Goal: Check status: Check status

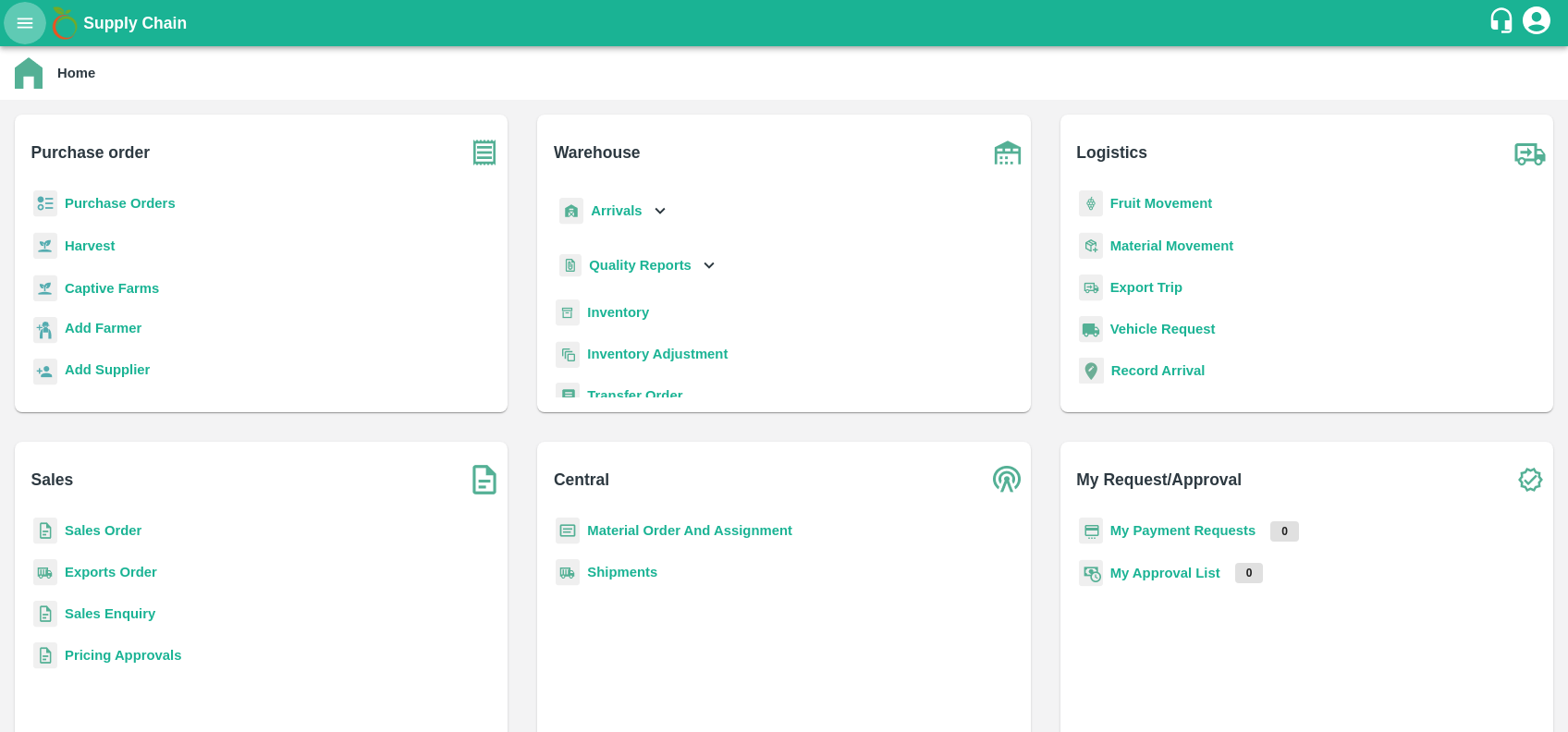
click at [32, 13] on icon "open drawer" at bounding box center [25, 23] width 20 height 20
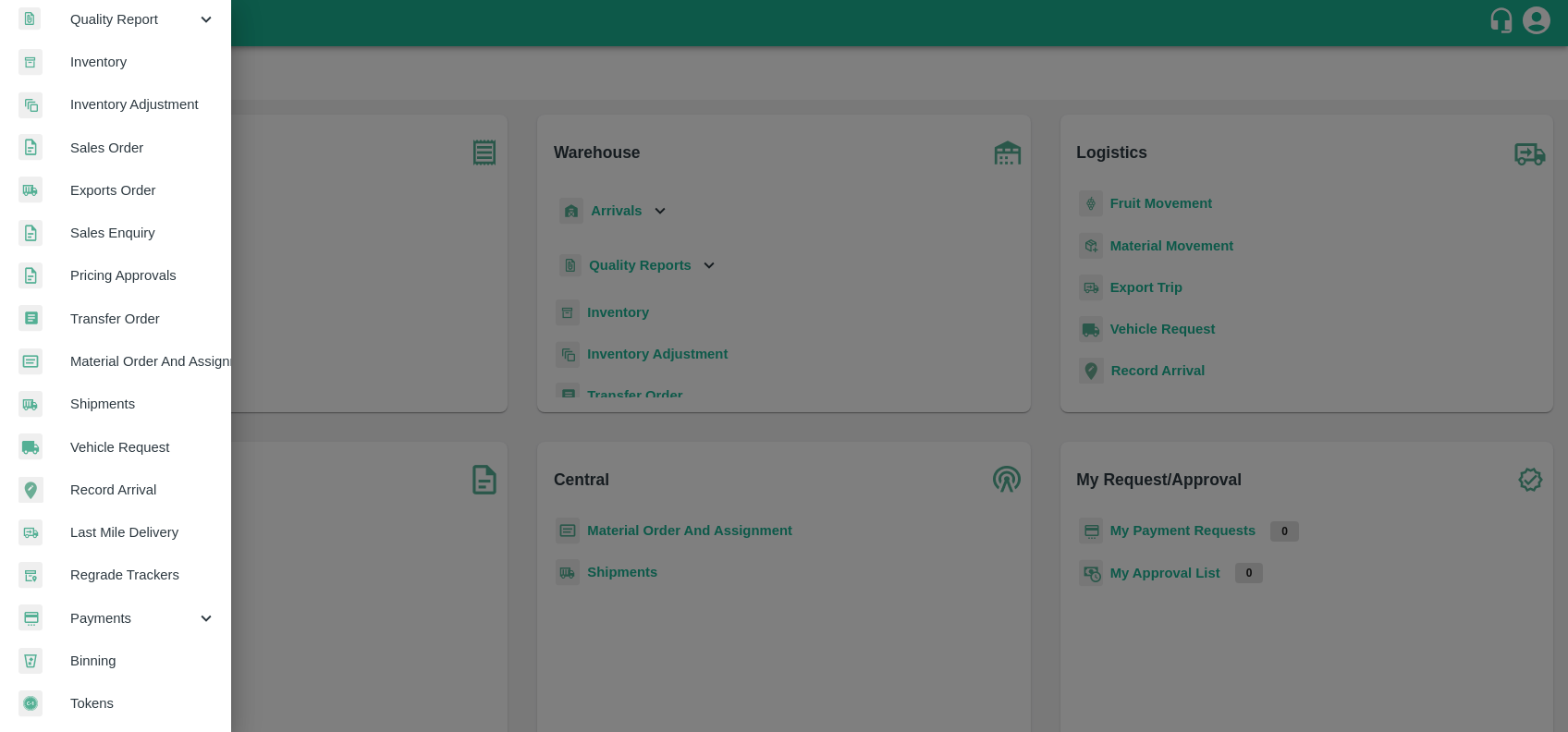
scroll to position [242, 0]
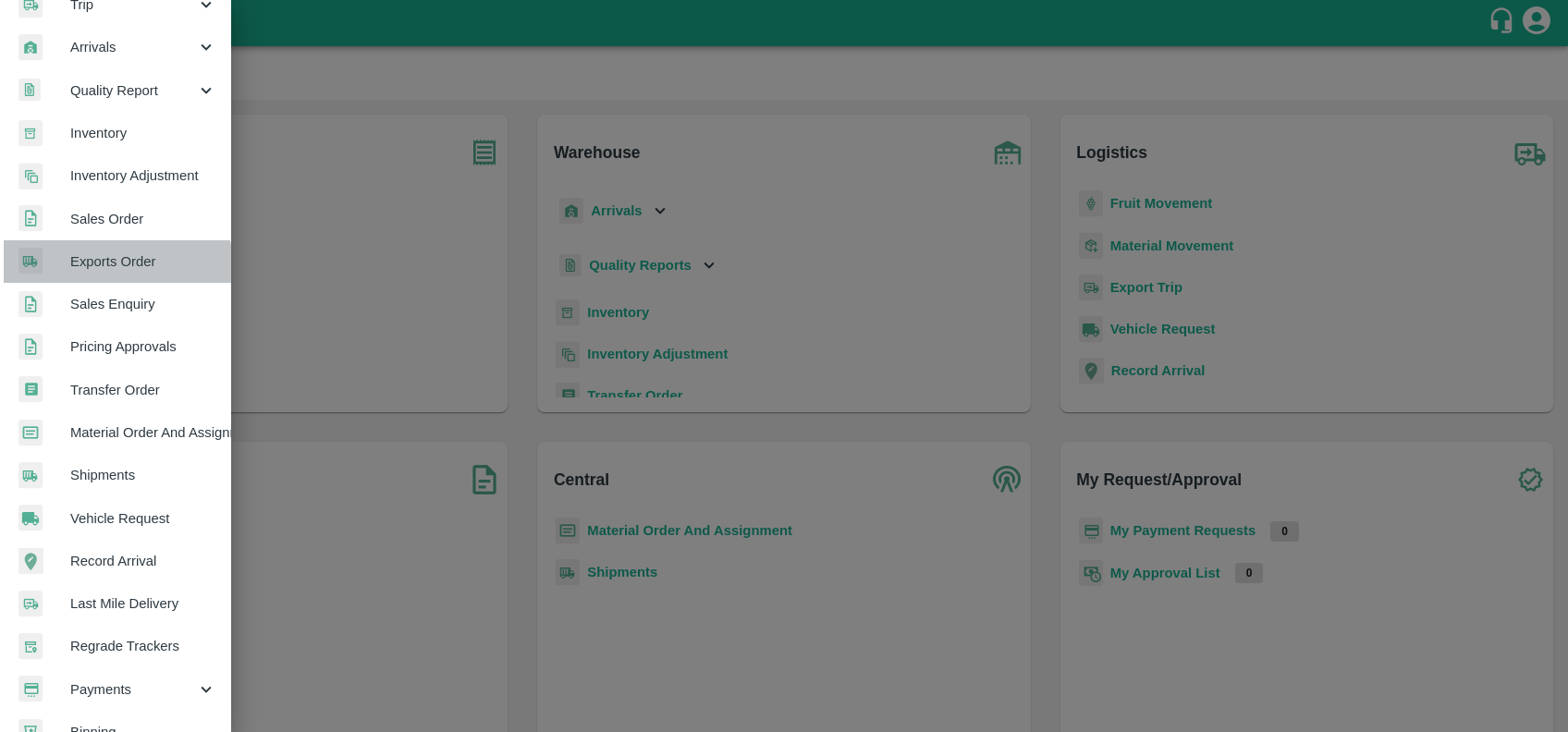
click at [113, 271] on span "Exports Order" at bounding box center [143, 261] width 146 height 20
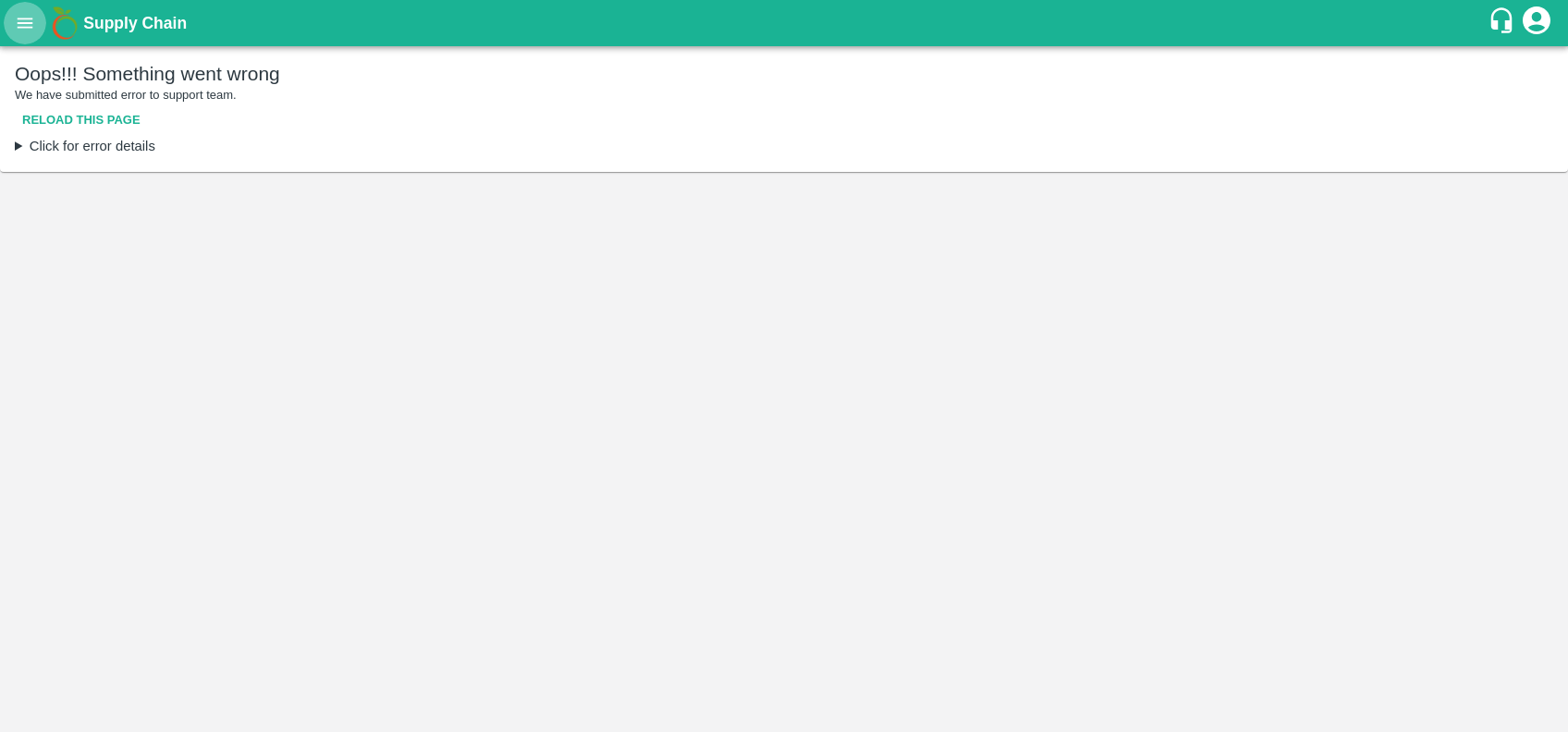
click at [17, 21] on icon "open drawer" at bounding box center [25, 23] width 20 height 20
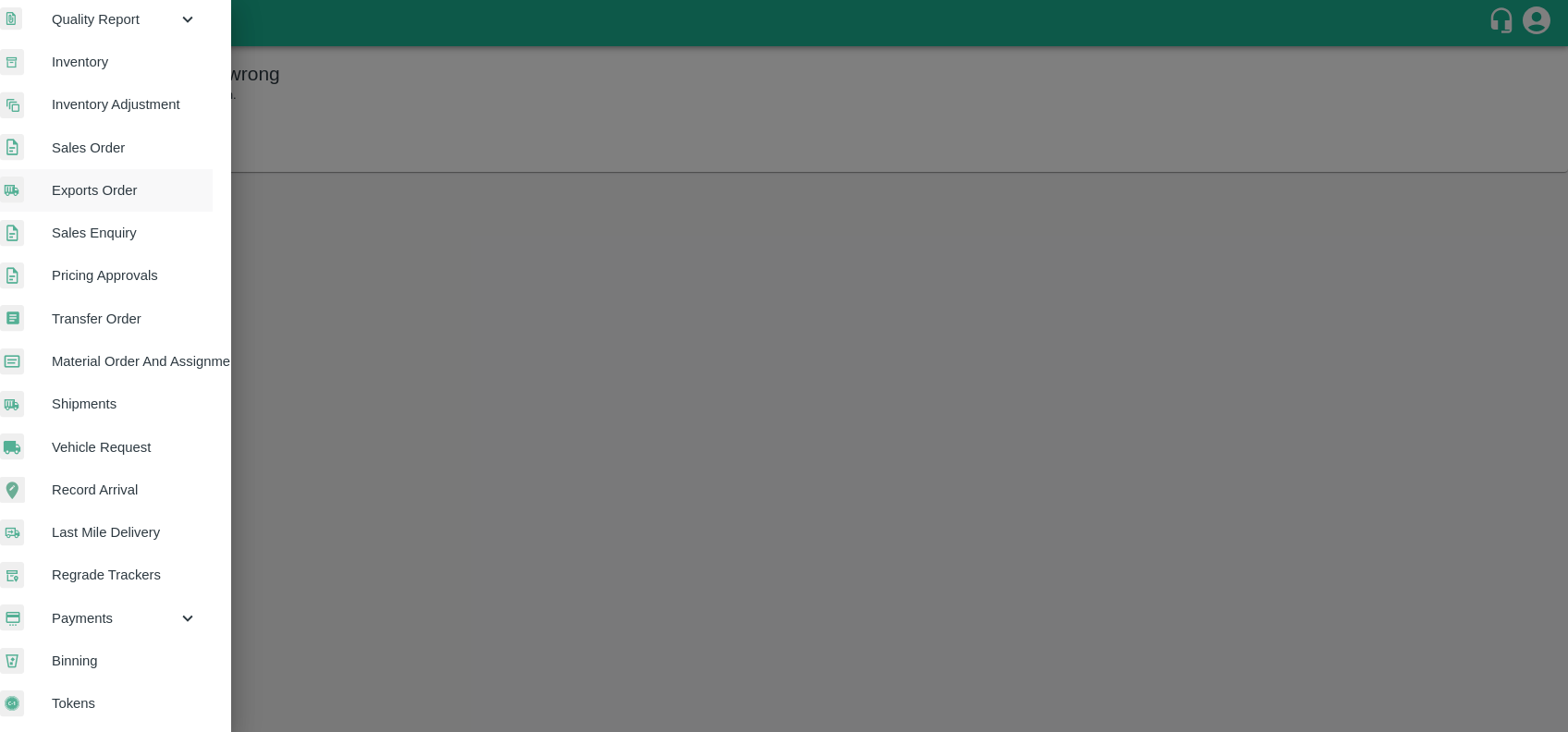
scroll to position [0, 19]
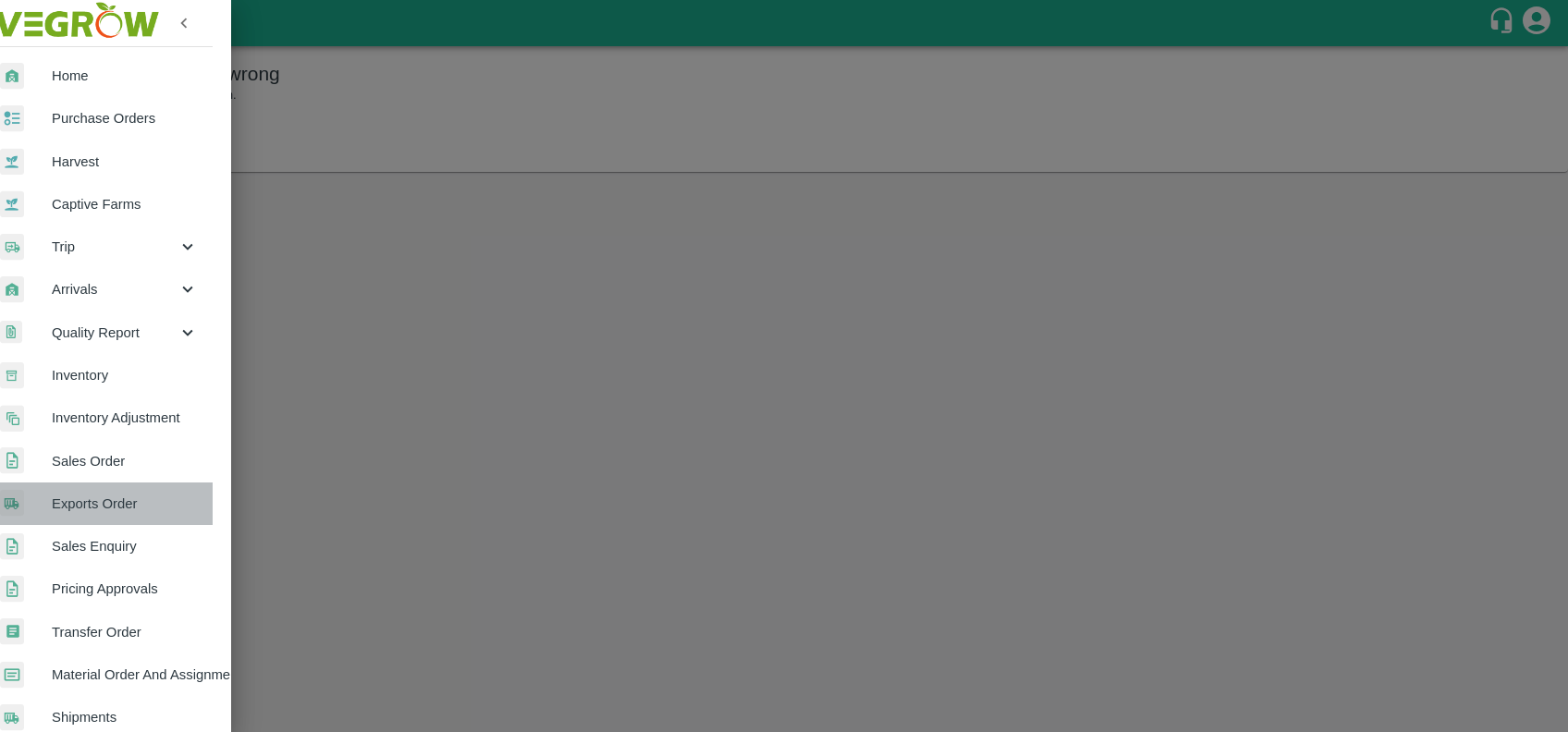
click at [115, 510] on span "Exports Order" at bounding box center [125, 504] width 146 height 20
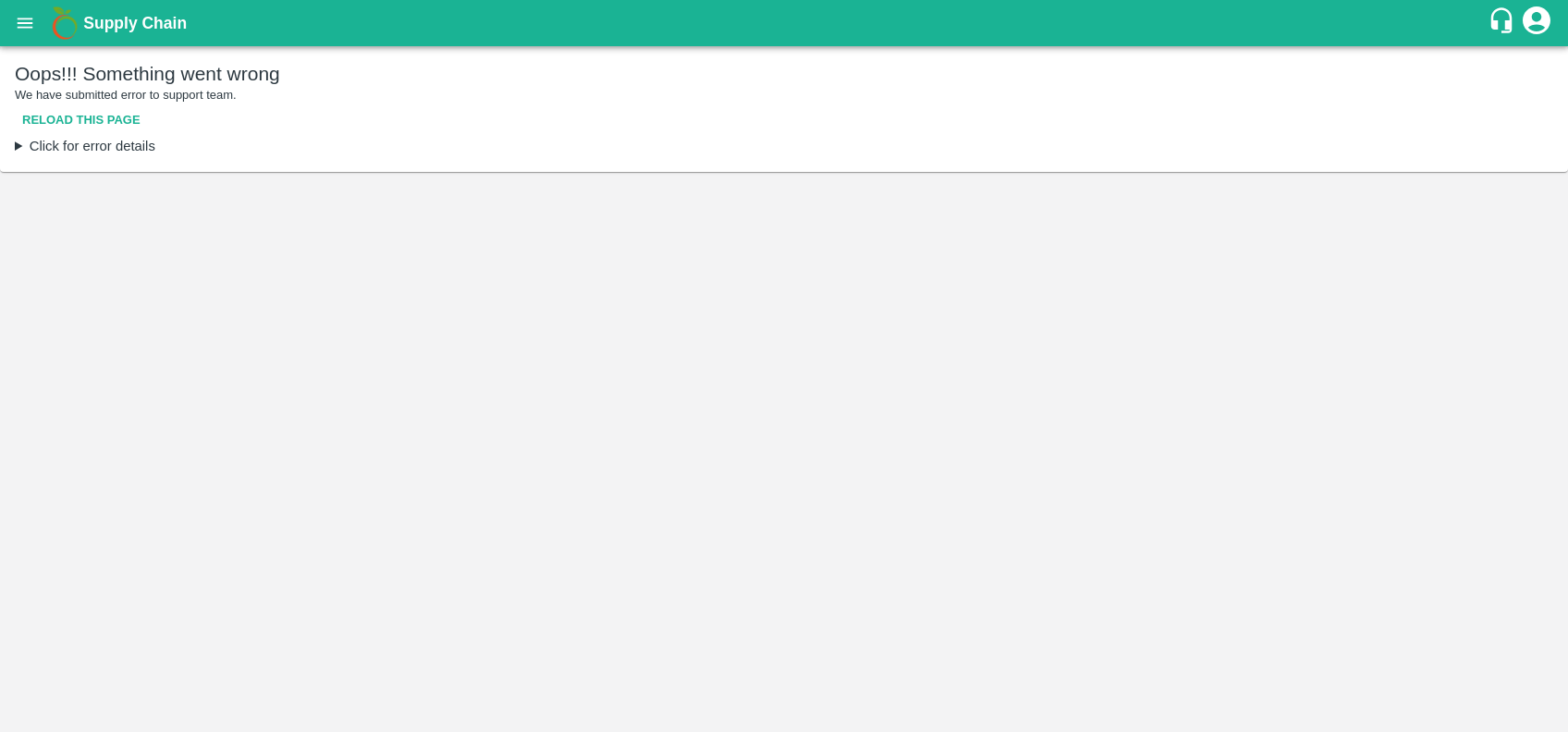
click at [68, 143] on summary "Click for error details" at bounding box center [784, 146] width 1538 height 20
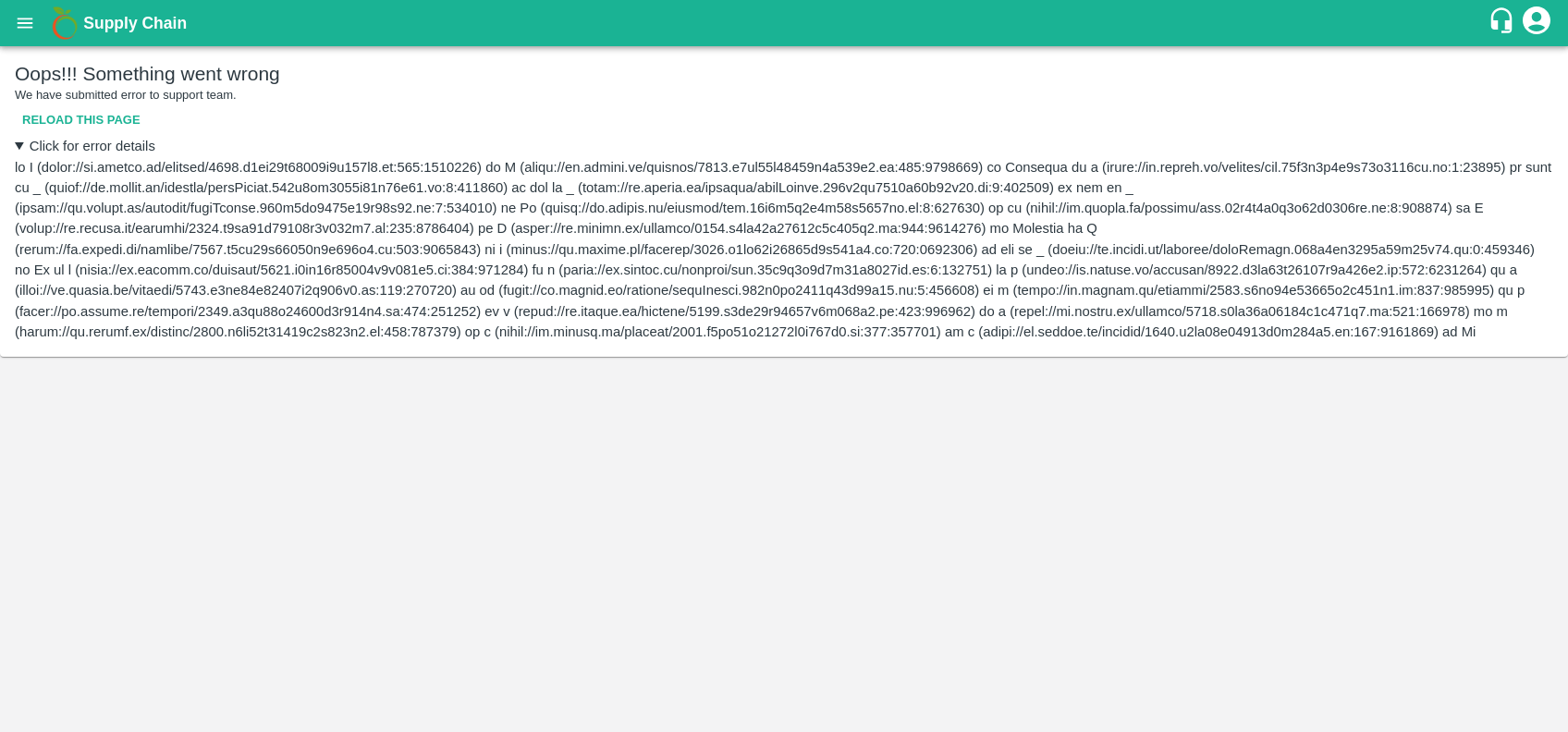
click at [13, 146] on div "Oops!!! Something went wrong We have submitted error to support team. Reload th…" at bounding box center [784, 202] width 1568 height 311
click at [20, 13] on icon "open drawer" at bounding box center [25, 23] width 20 height 20
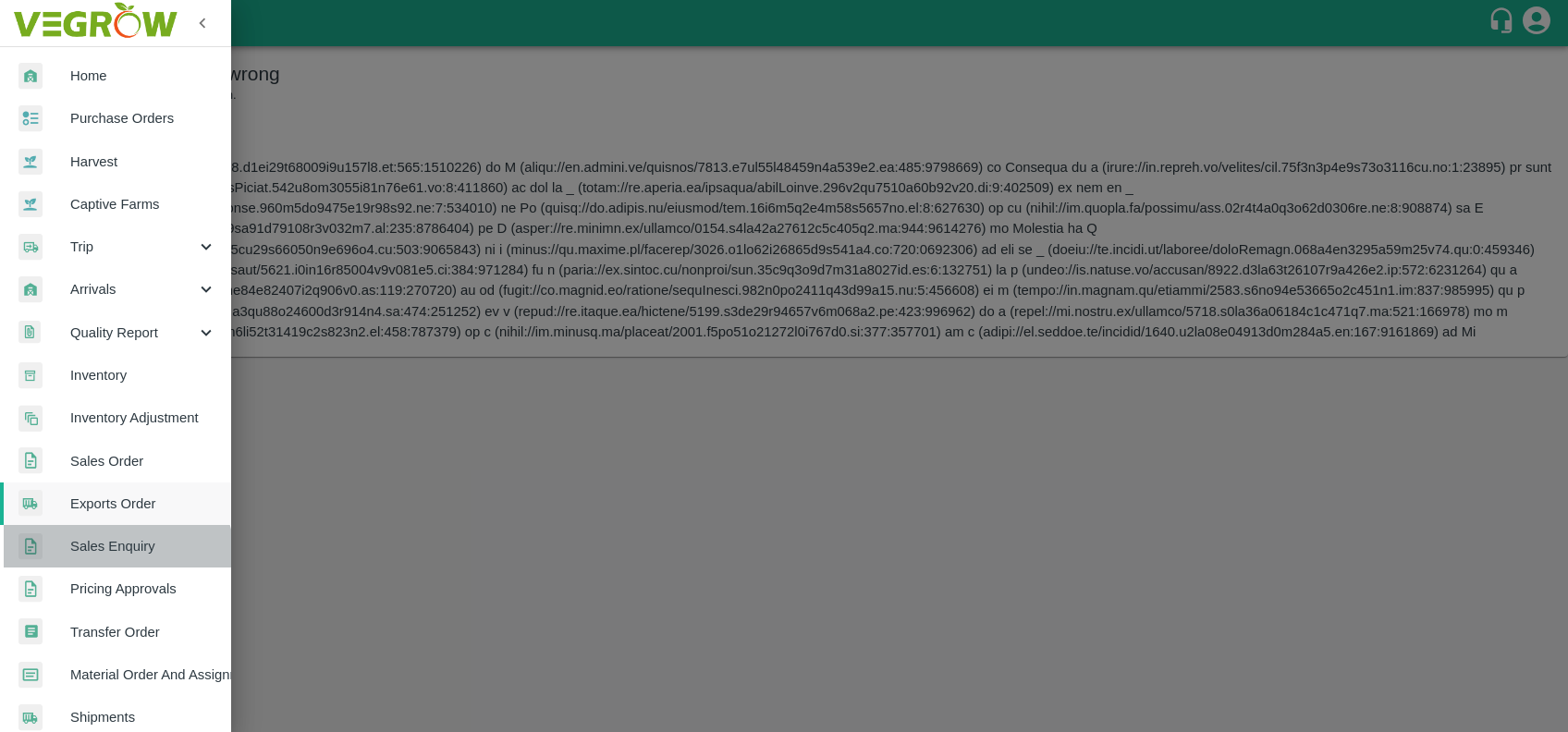
click at [108, 560] on link "Sales Enquiry" at bounding box center [115, 546] width 231 height 43
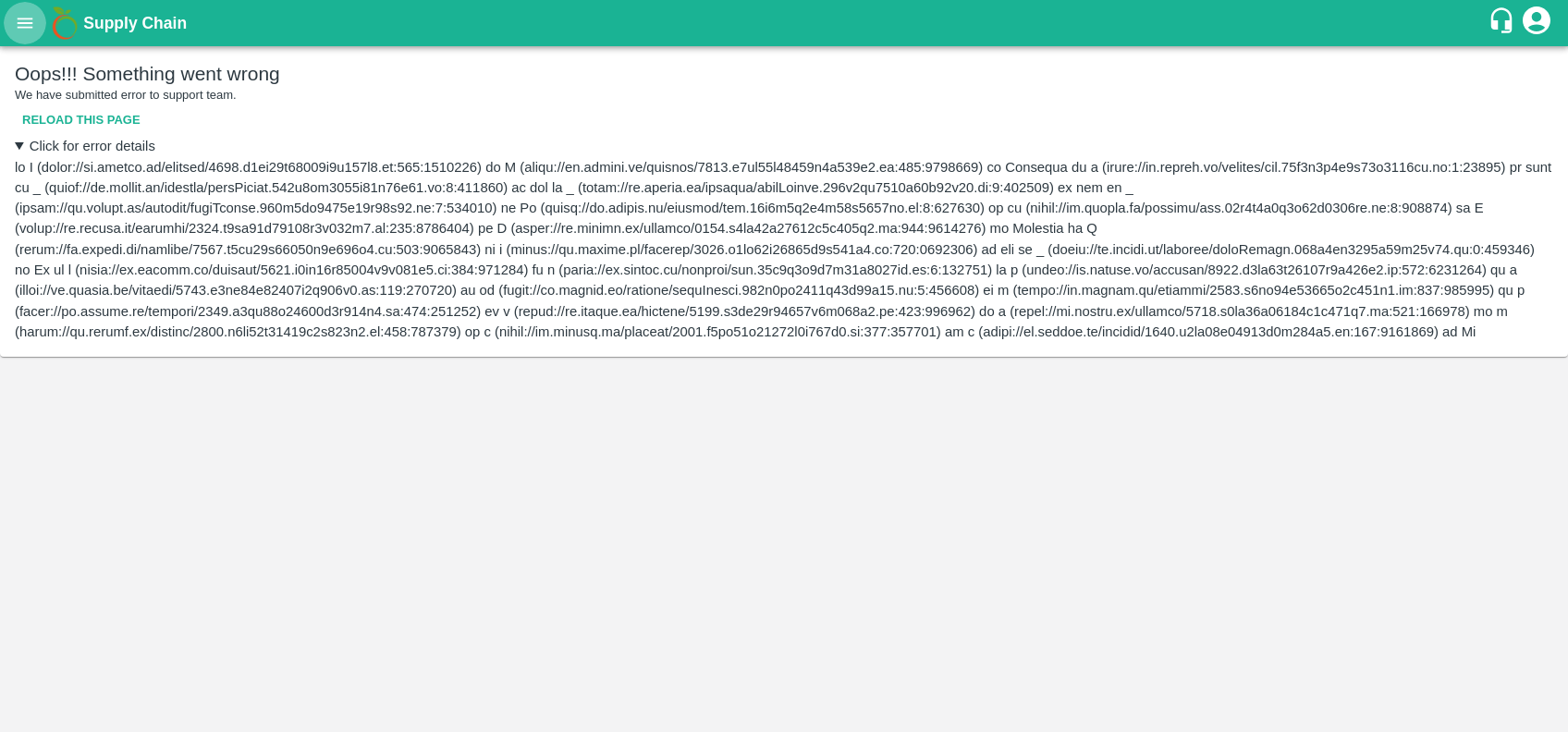
click at [31, 30] on icon "open drawer" at bounding box center [25, 23] width 20 height 20
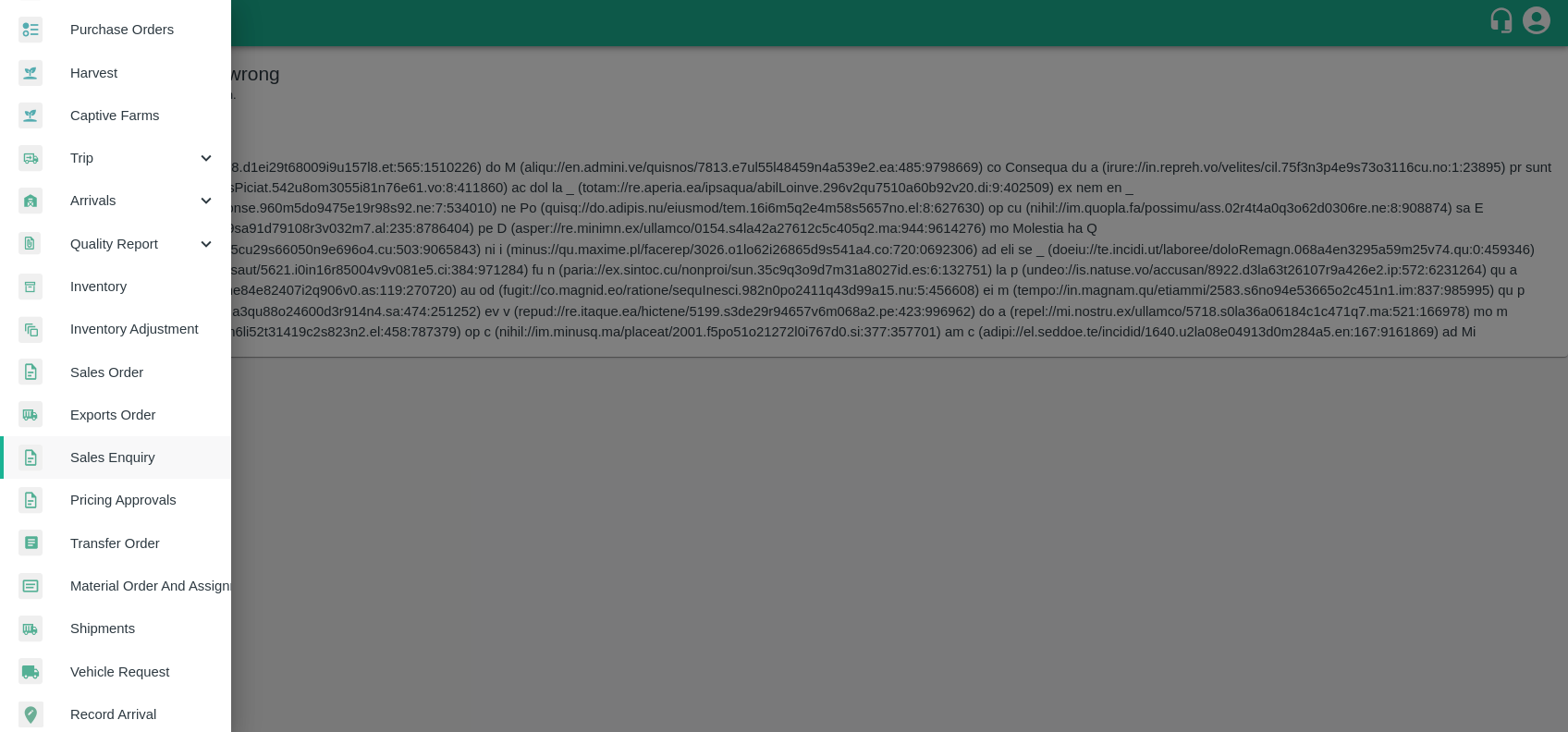
scroll to position [89, 0]
click at [407, 481] on div at bounding box center [784, 366] width 1568 height 732
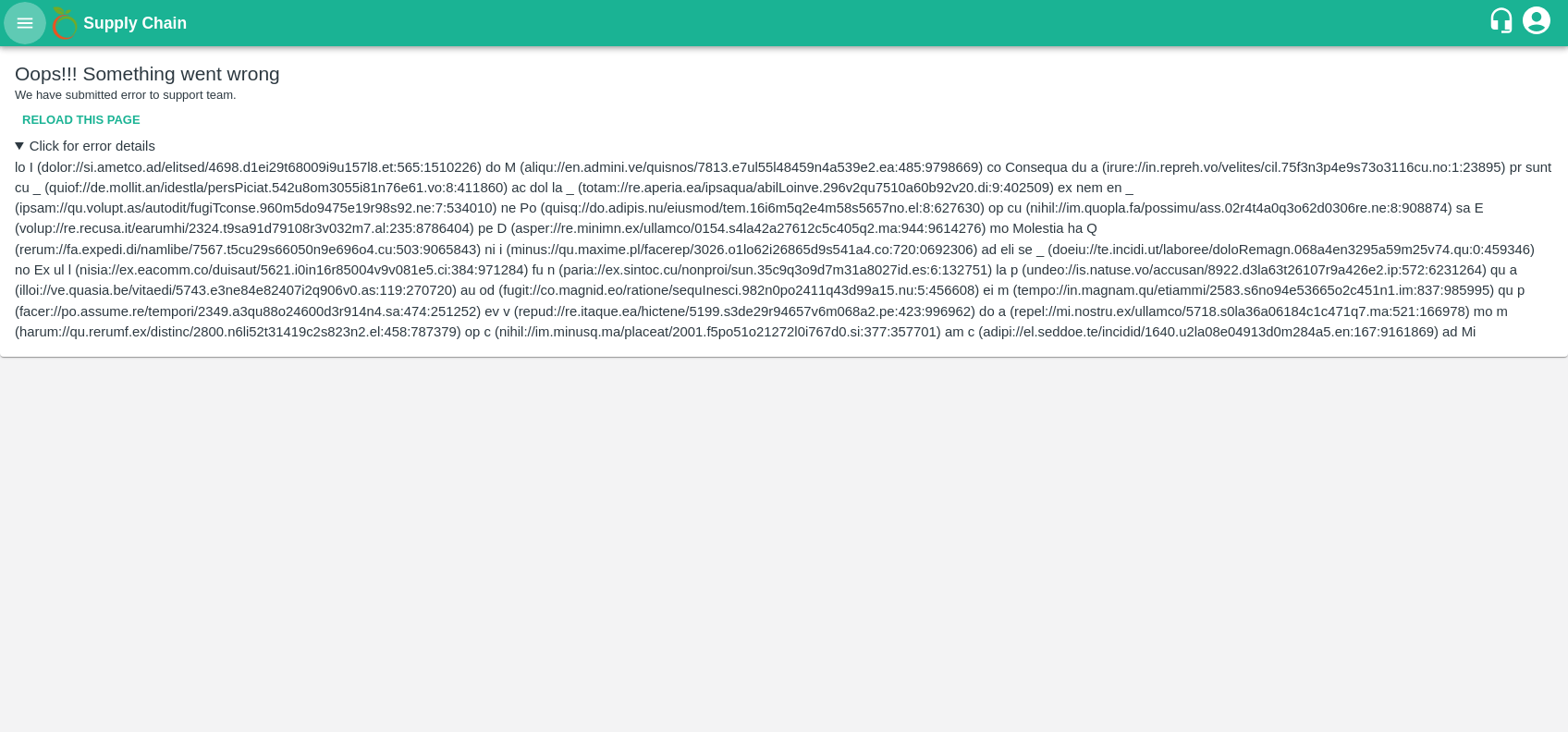
click at [24, 19] on icon "open drawer" at bounding box center [25, 22] width 16 height 10
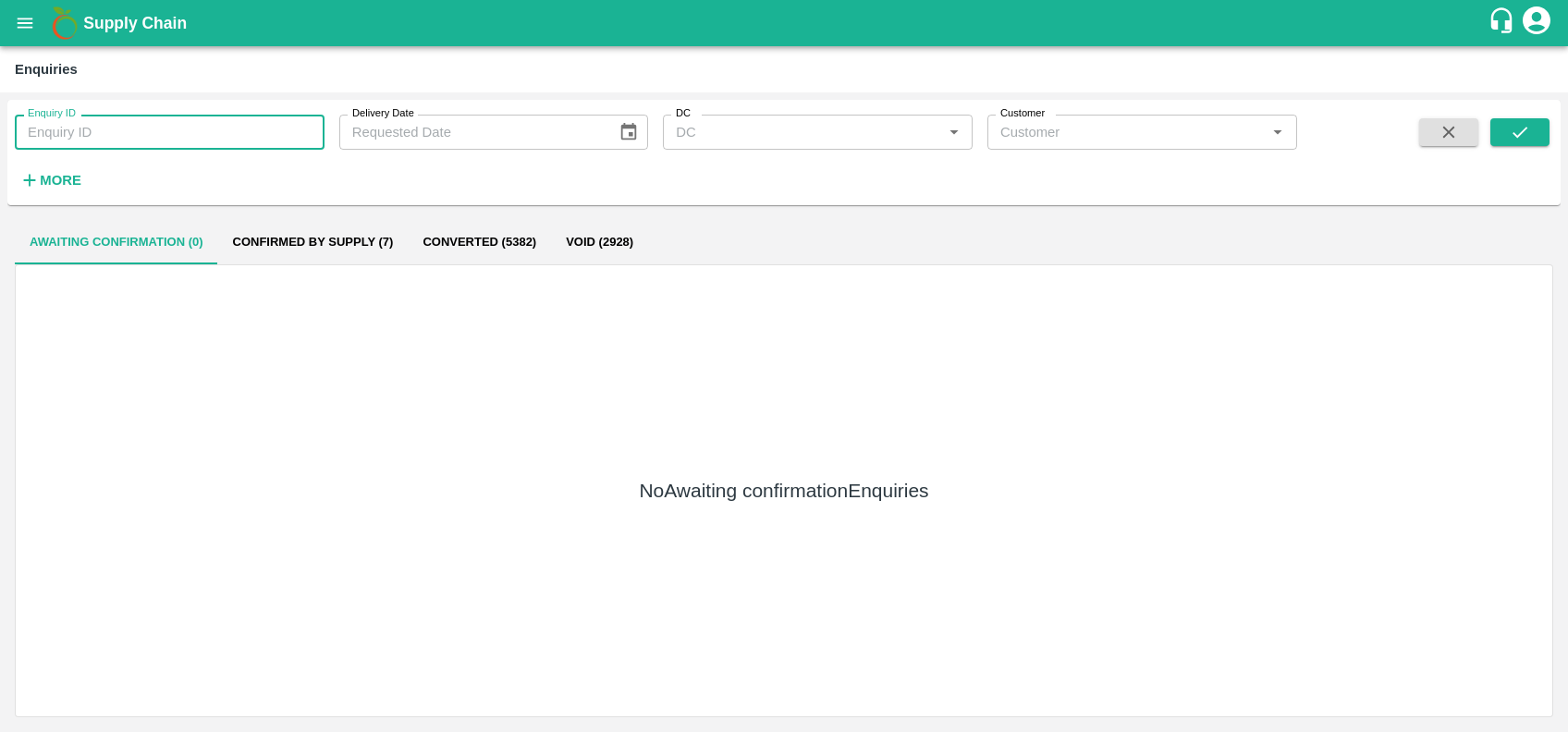
click at [93, 122] on input "Enquiry ID" at bounding box center [169, 132] width 310 height 35
paste input "text"
type input "302"
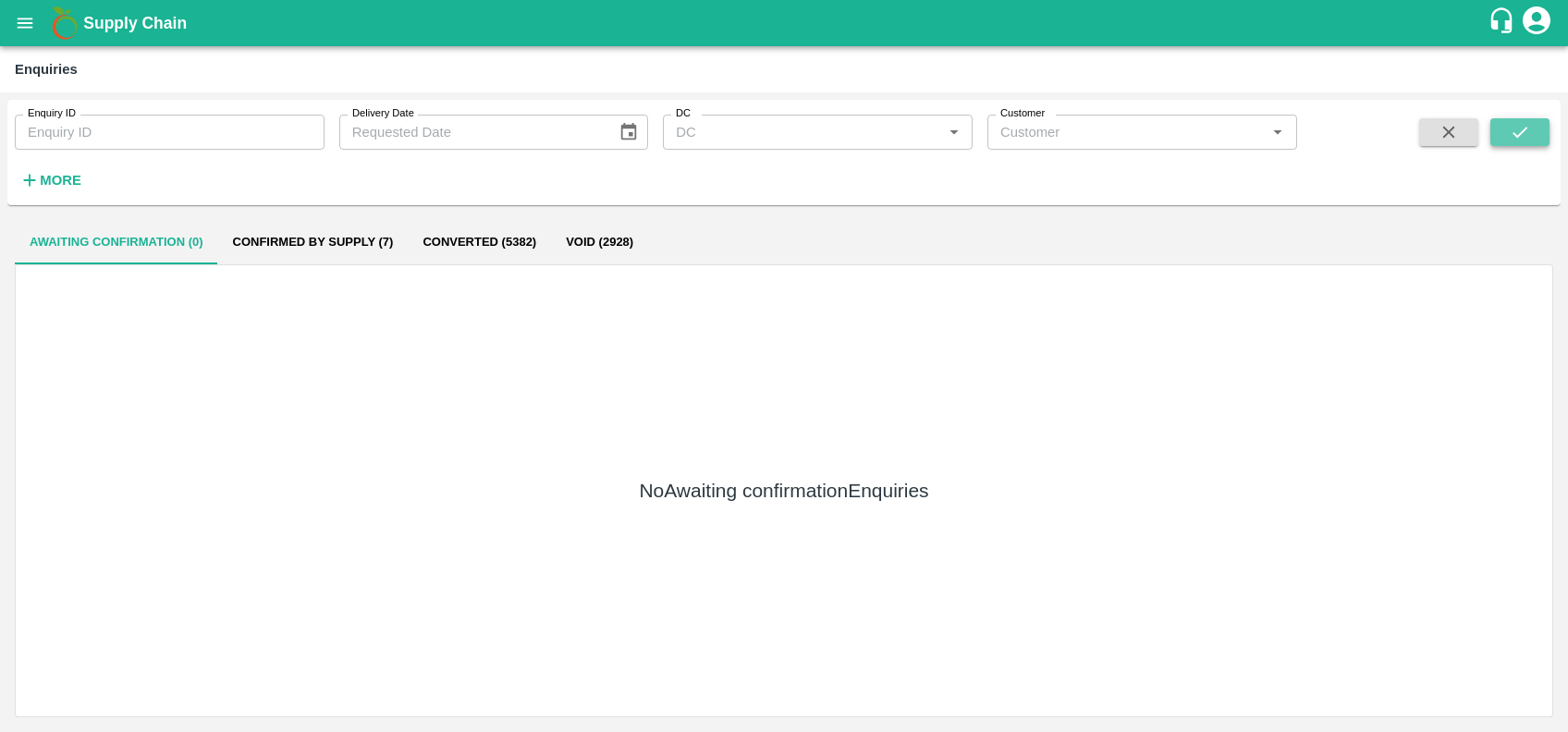
click at [1532, 130] on button "submit" at bounding box center [1520, 132] width 60 height 28
click at [7, 33] on button "open drawer" at bounding box center [25, 23] width 43 height 43
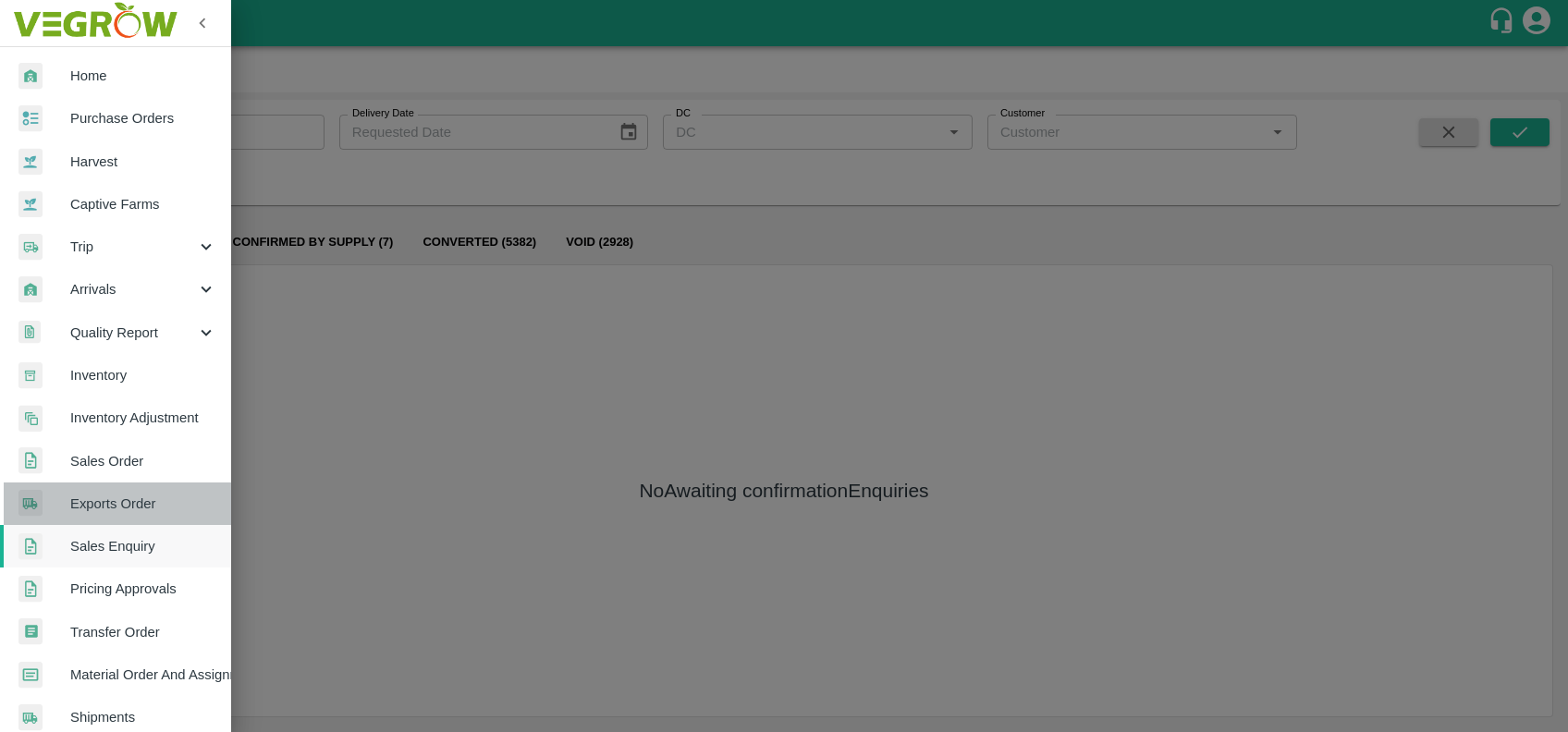
click at [126, 513] on link "Exports Order" at bounding box center [115, 504] width 231 height 43
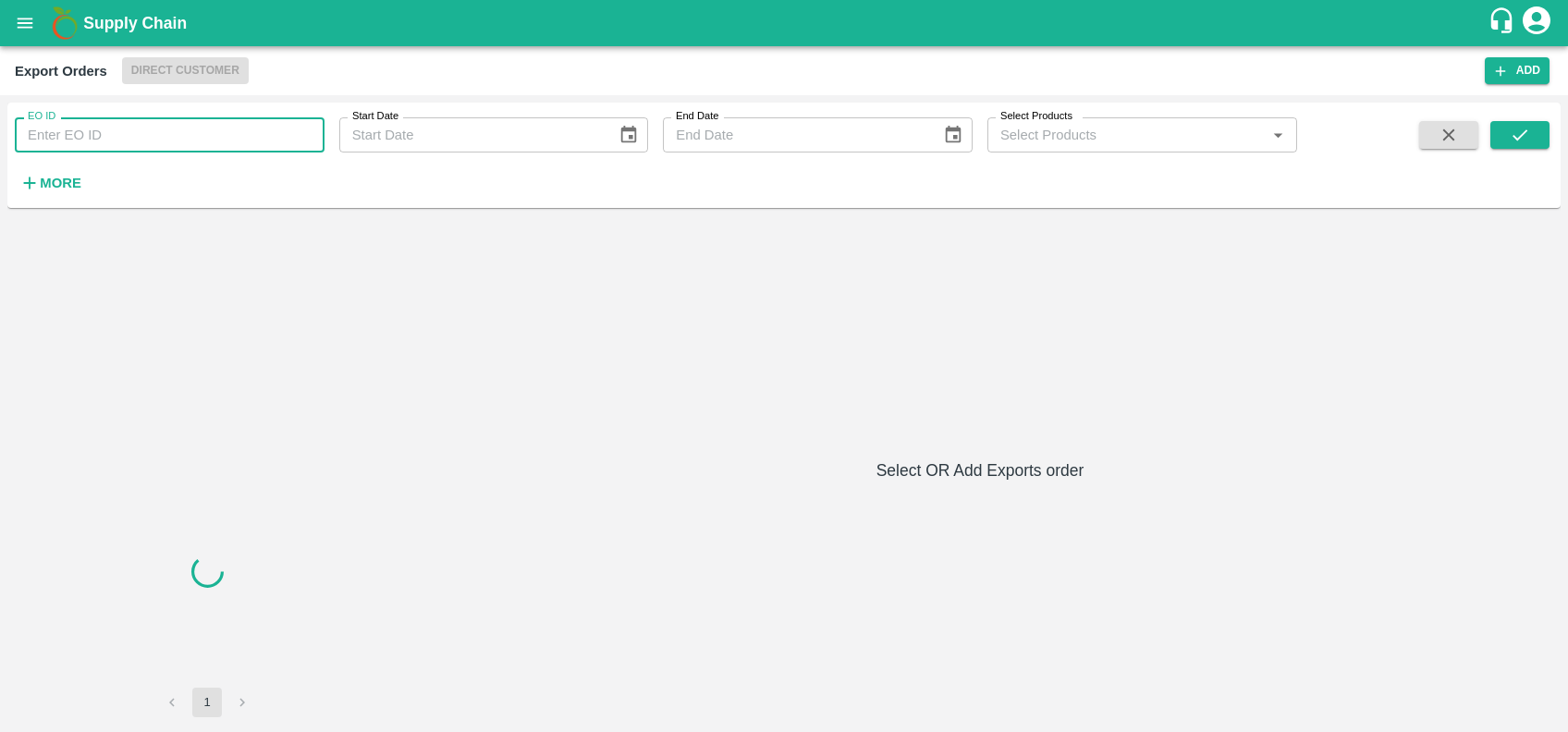
click at [158, 126] on input "EO ID" at bounding box center [169, 135] width 310 height 35
paste input "302"
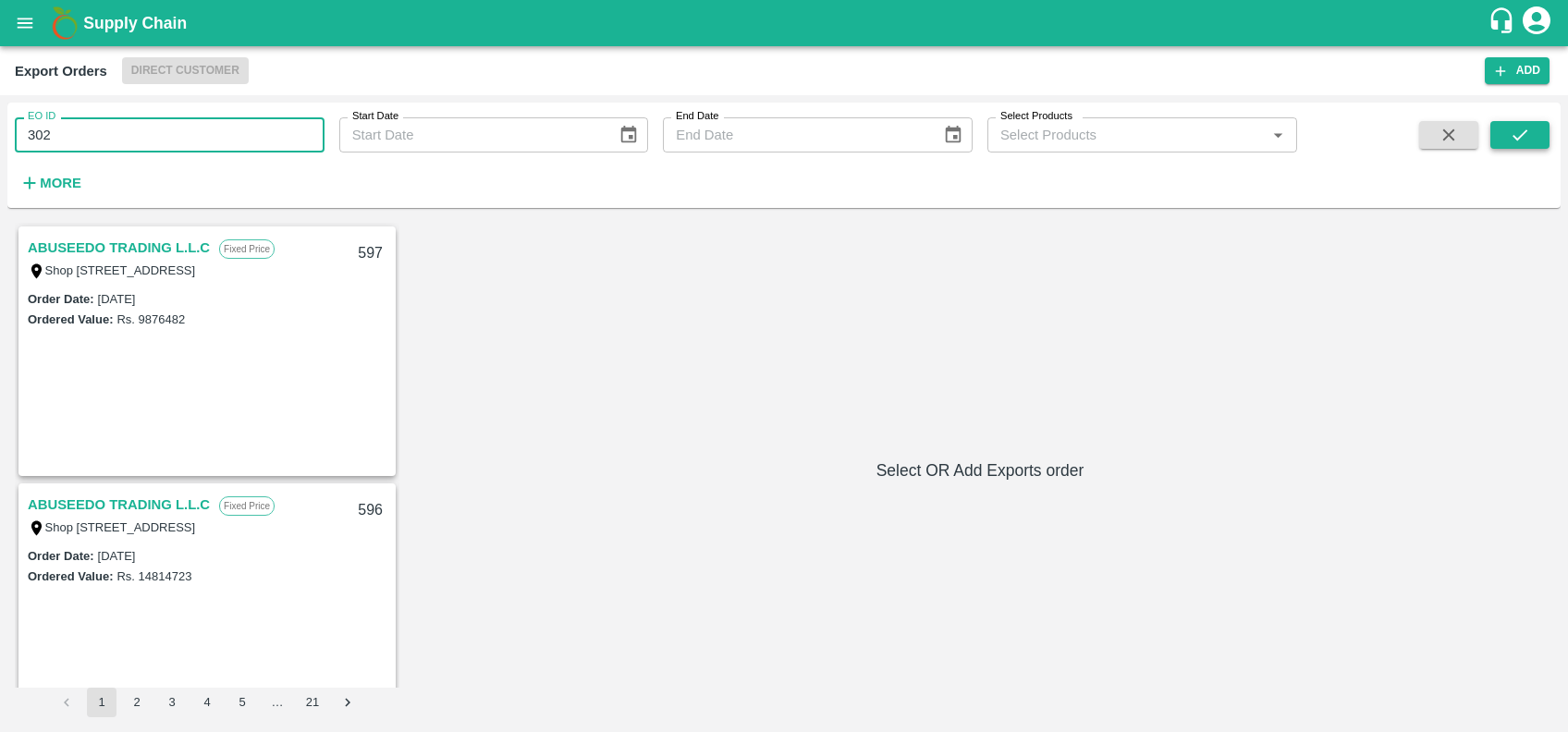
type input "302"
click at [1509, 139] on icon "submit" at bounding box center [1520, 135] width 20 height 20
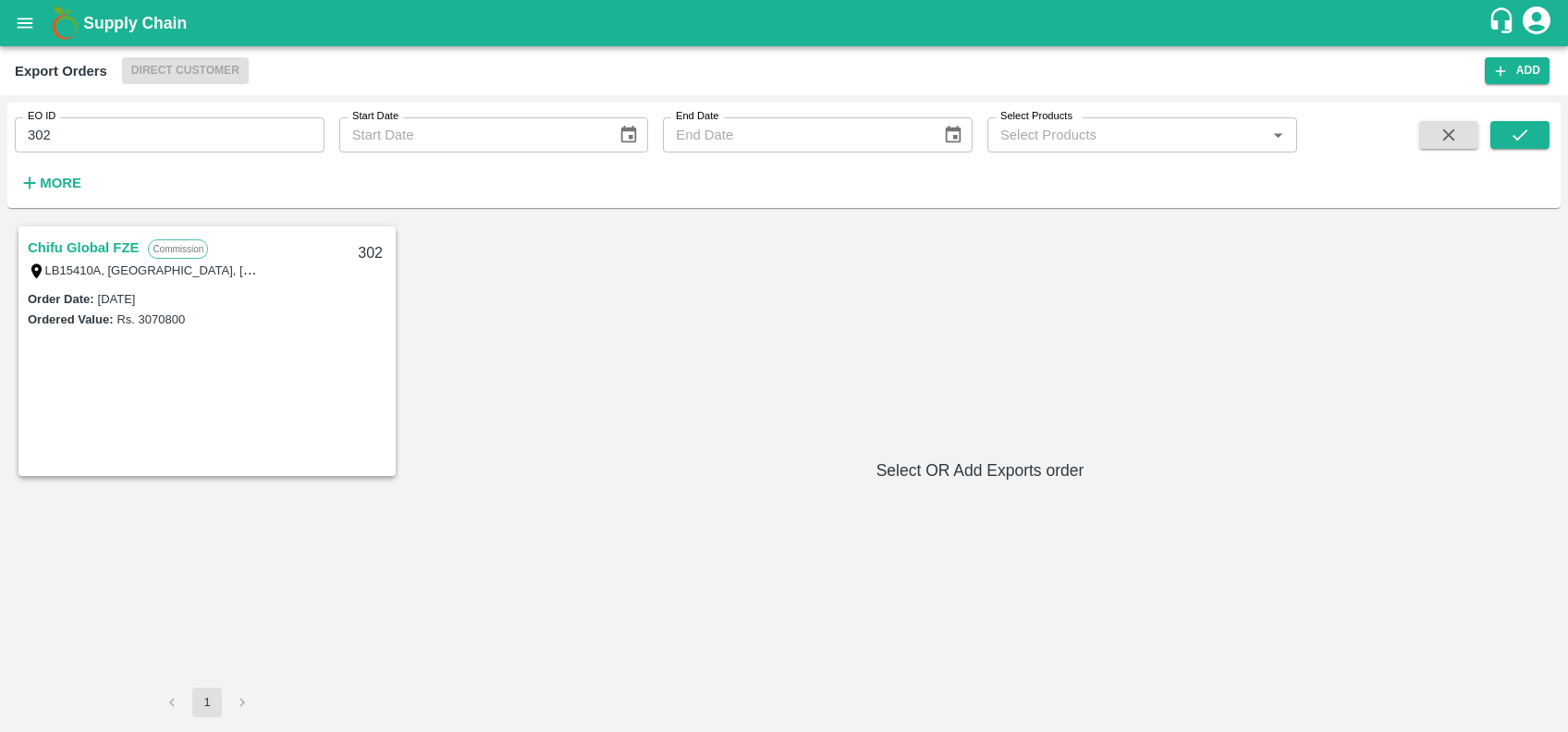
click at [96, 245] on link "Chifu Global FZE" at bounding box center [83, 247] width 111 height 24
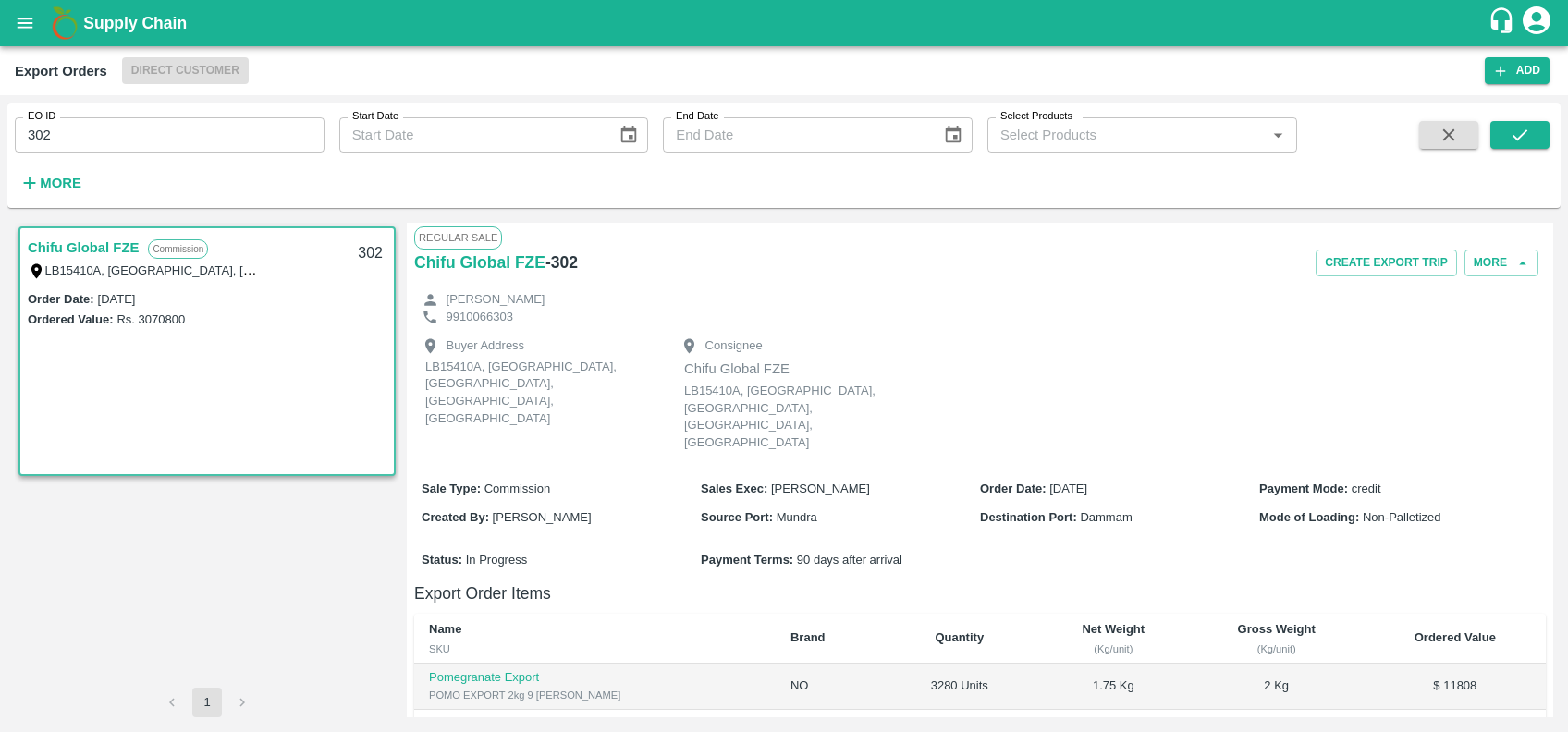
scroll to position [352, 0]
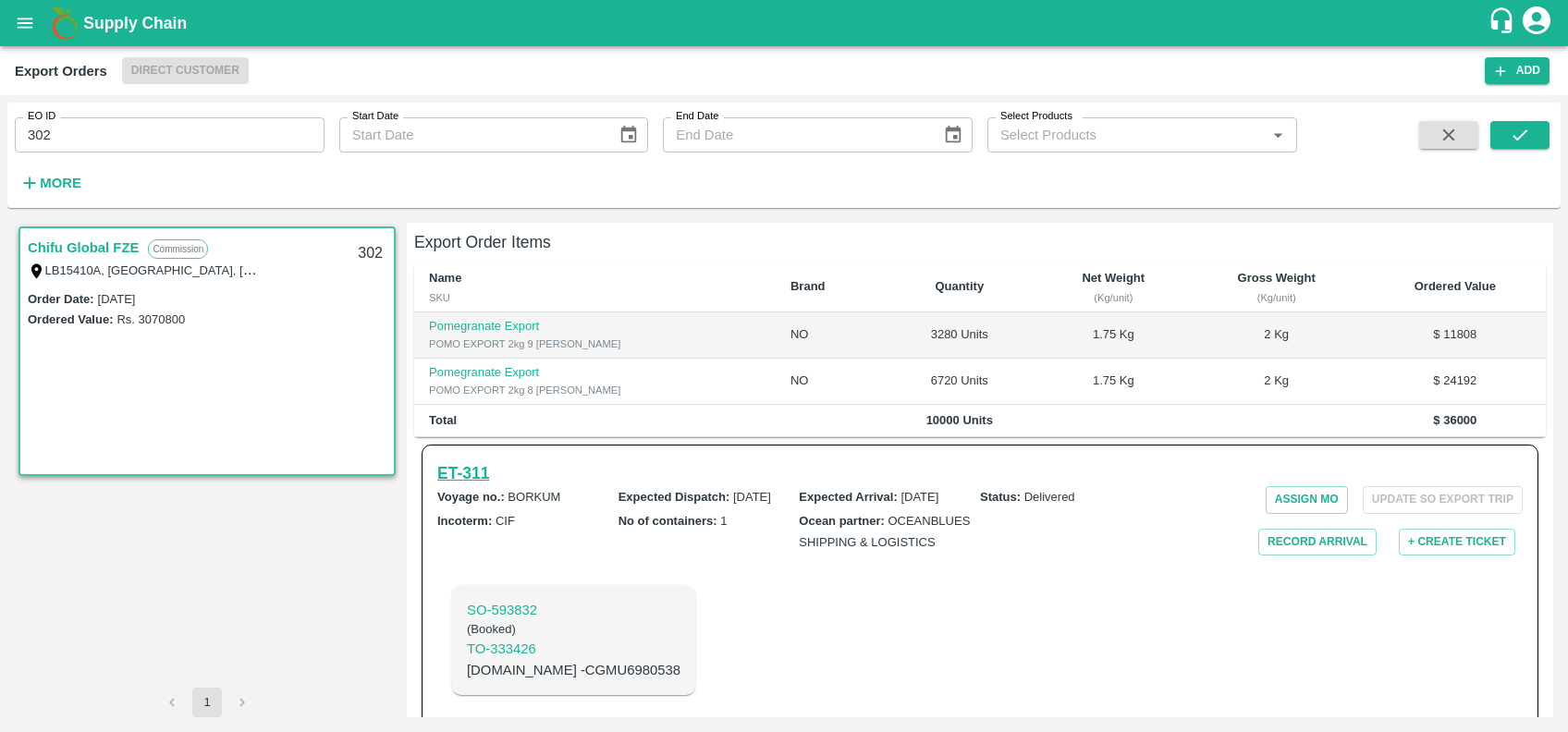
click at [466, 460] on h6 "ET- 311" at bounding box center [463, 473] width 52 height 26
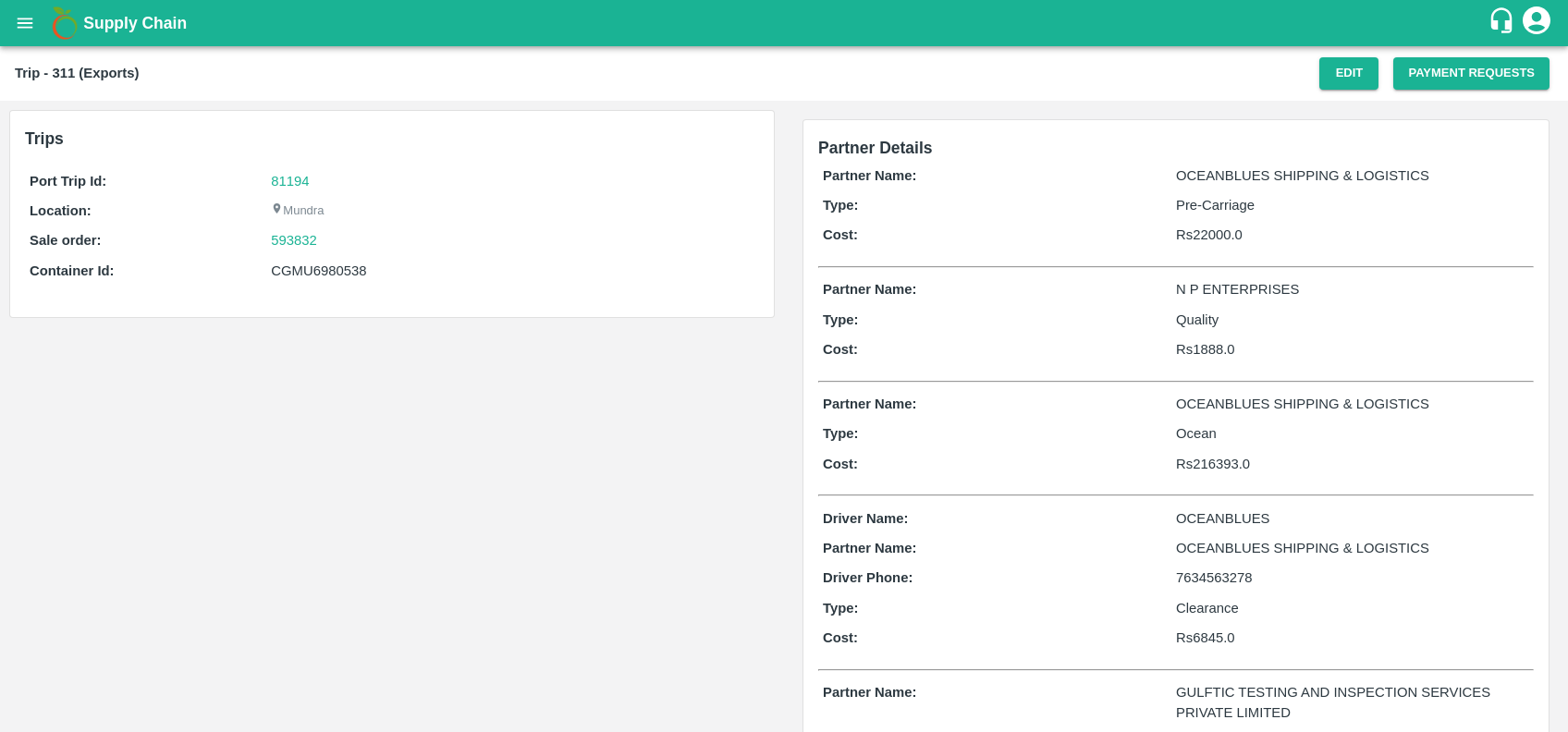
click at [987, 431] on p "Type:" at bounding box center [999, 433] width 354 height 20
click at [1424, 81] on button "Payment Requests" at bounding box center [1471, 73] width 156 height 33
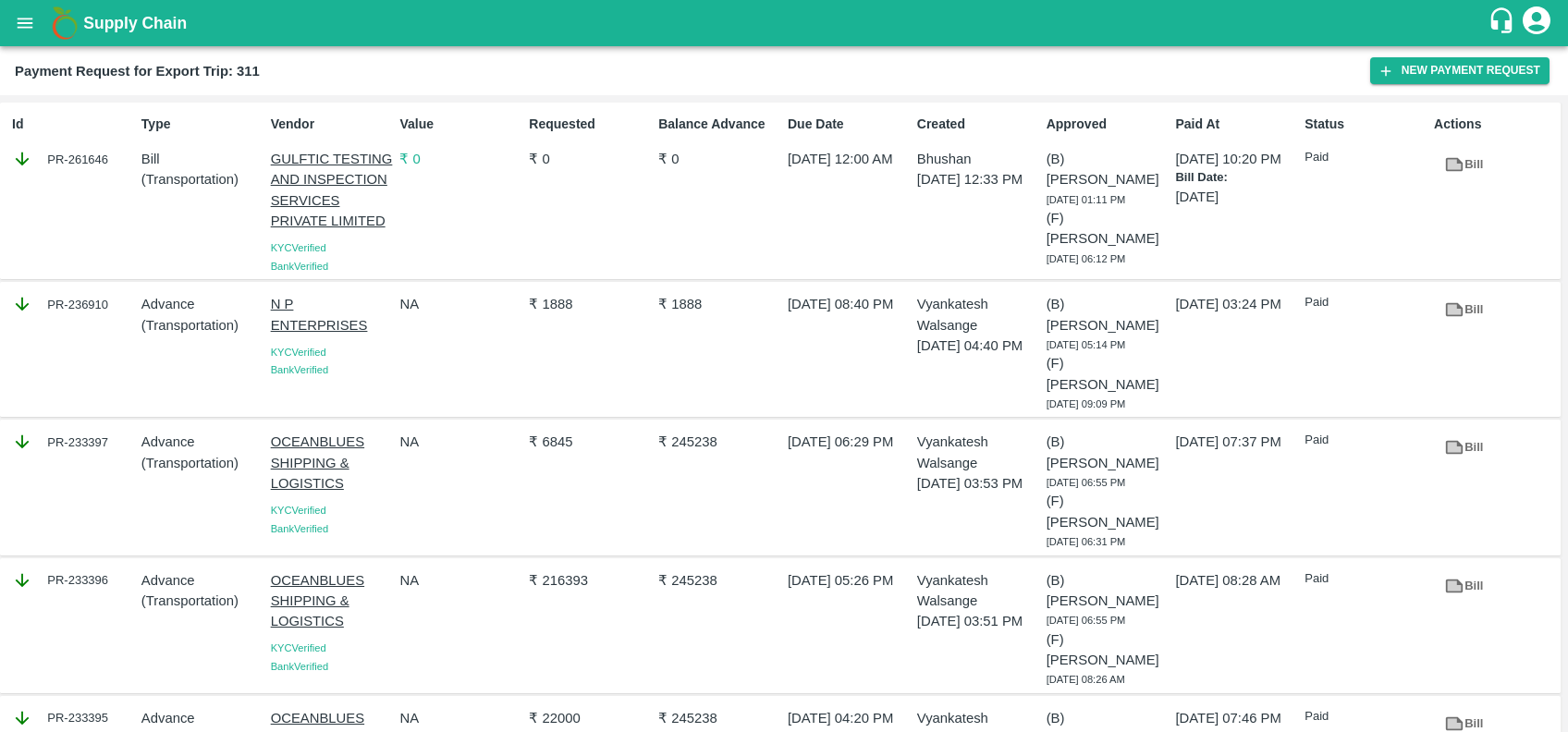
scroll to position [241, 0]
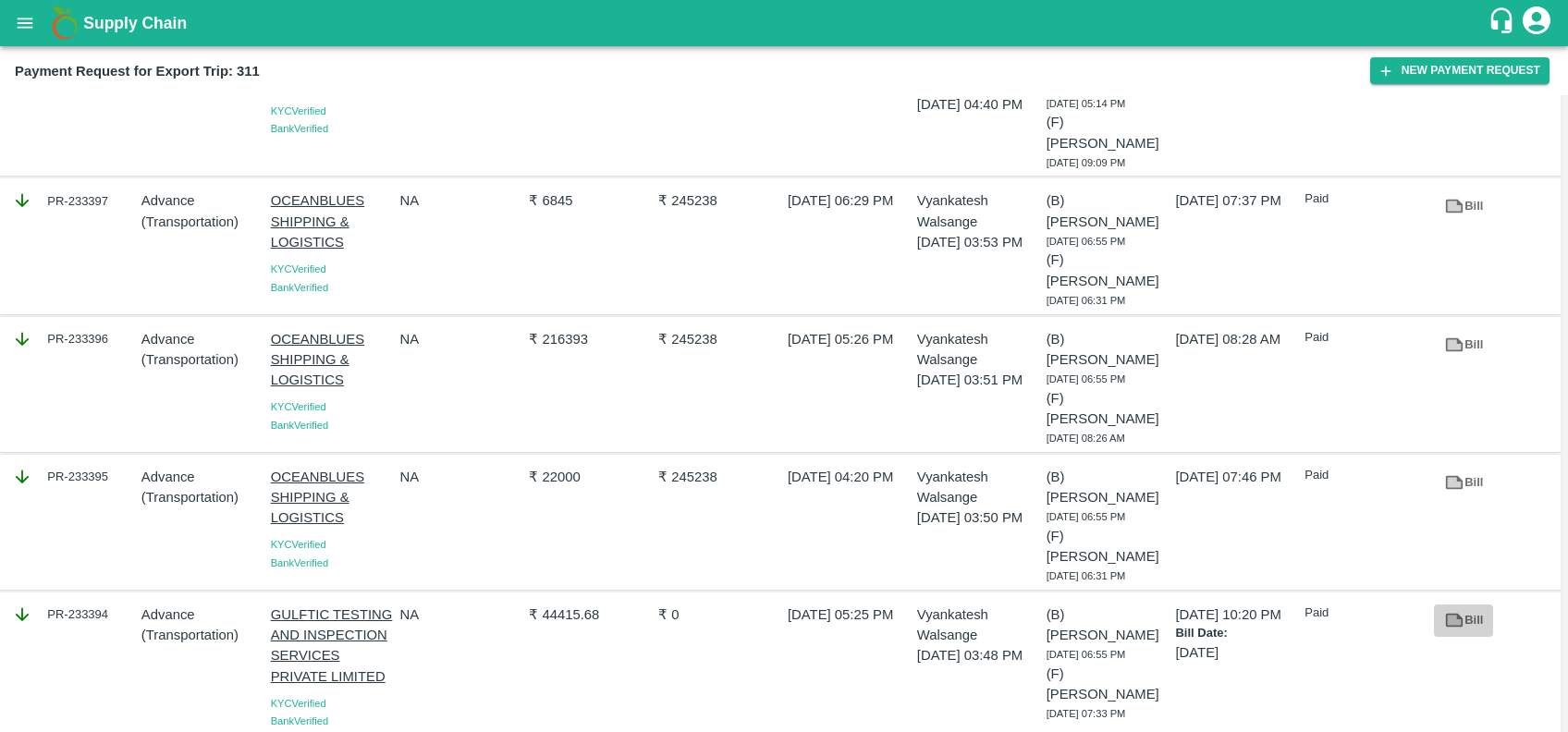
click at [1450, 615] on icon at bounding box center [1454, 619] width 14 height 10
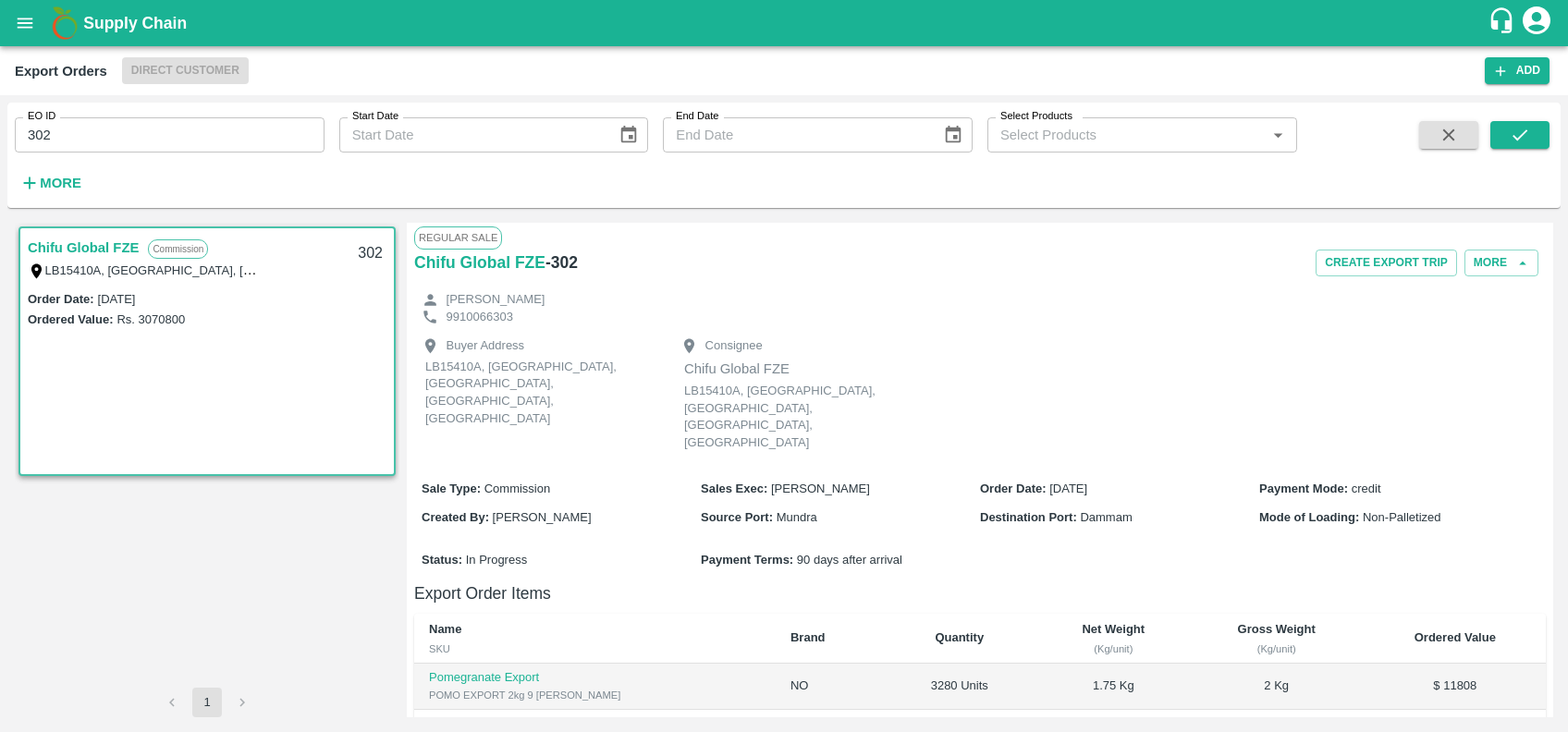
scroll to position [352, 0]
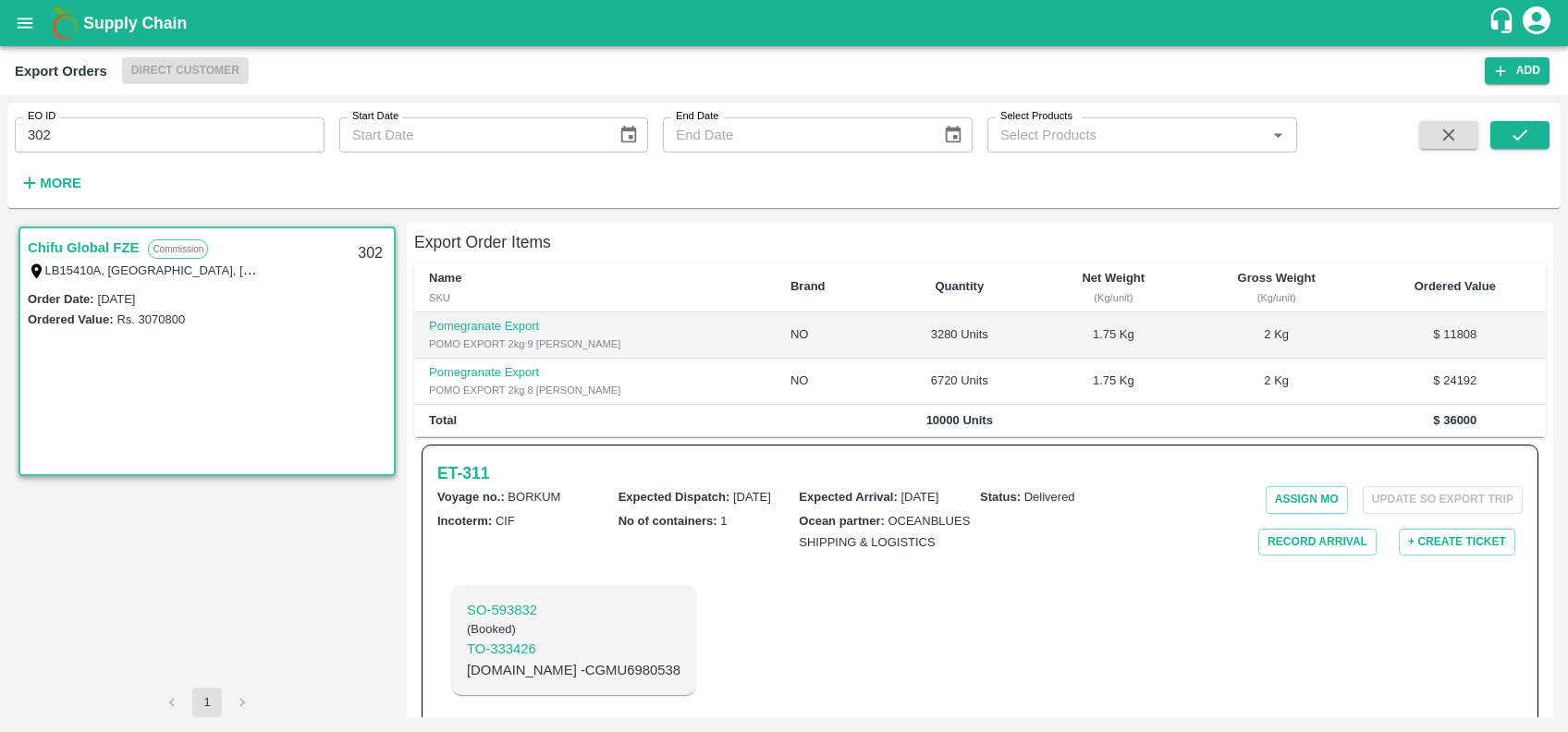
click at [78, 133] on input "302" at bounding box center [169, 135] width 310 height 35
paste input "text"
type input "303"
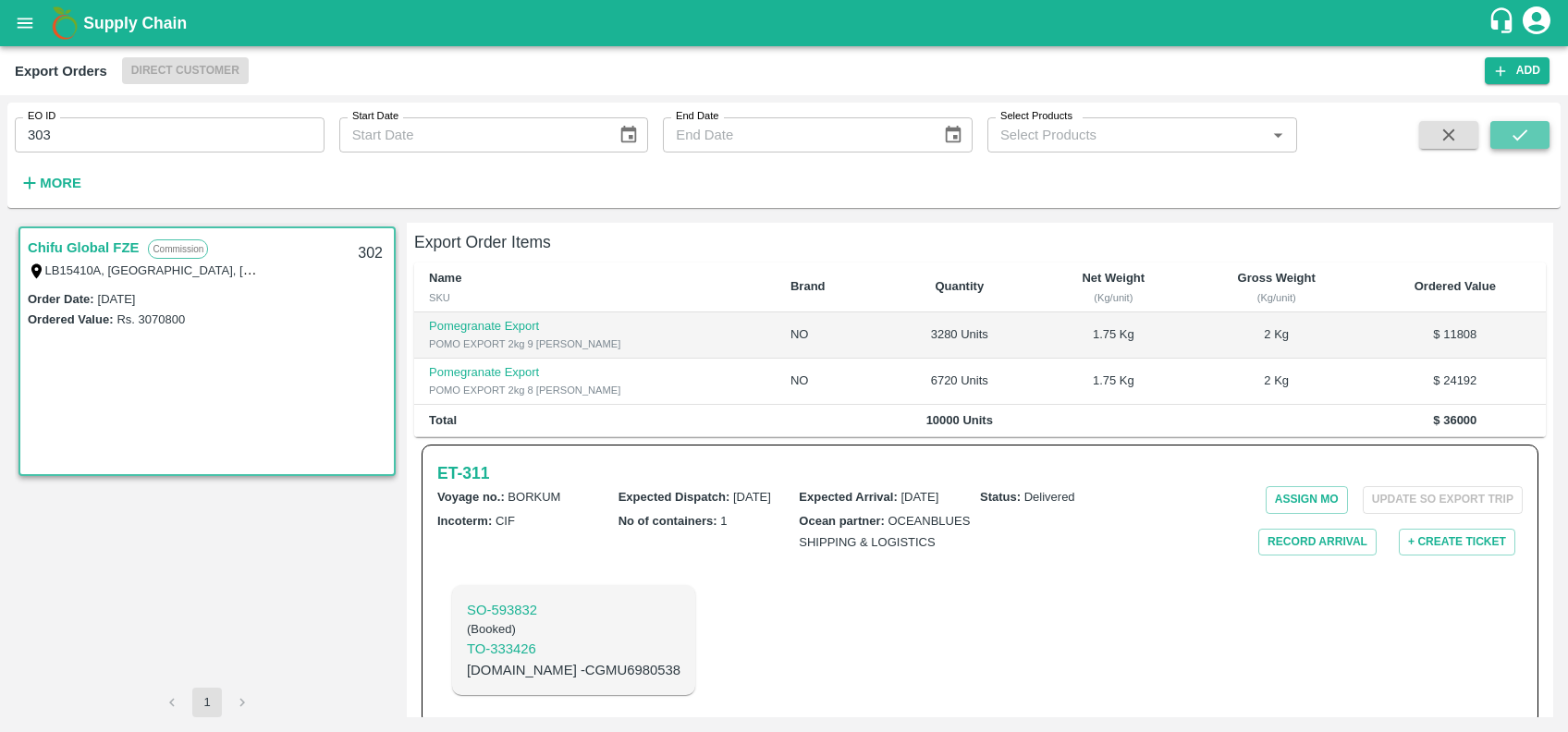
click at [1521, 133] on icon "submit" at bounding box center [1520, 135] width 20 height 20
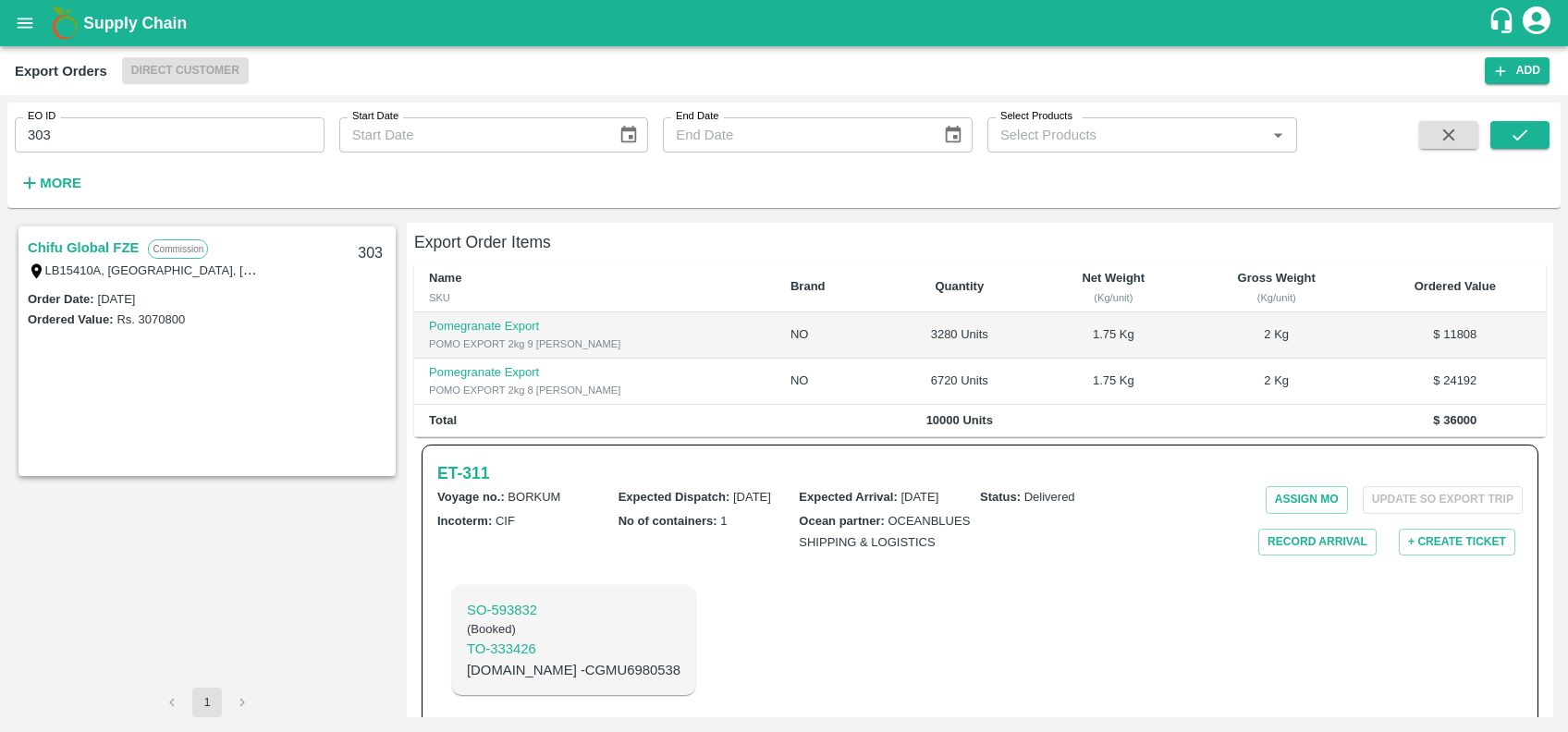
click at [88, 246] on link "Chifu Global FZE" at bounding box center [83, 247] width 111 height 24
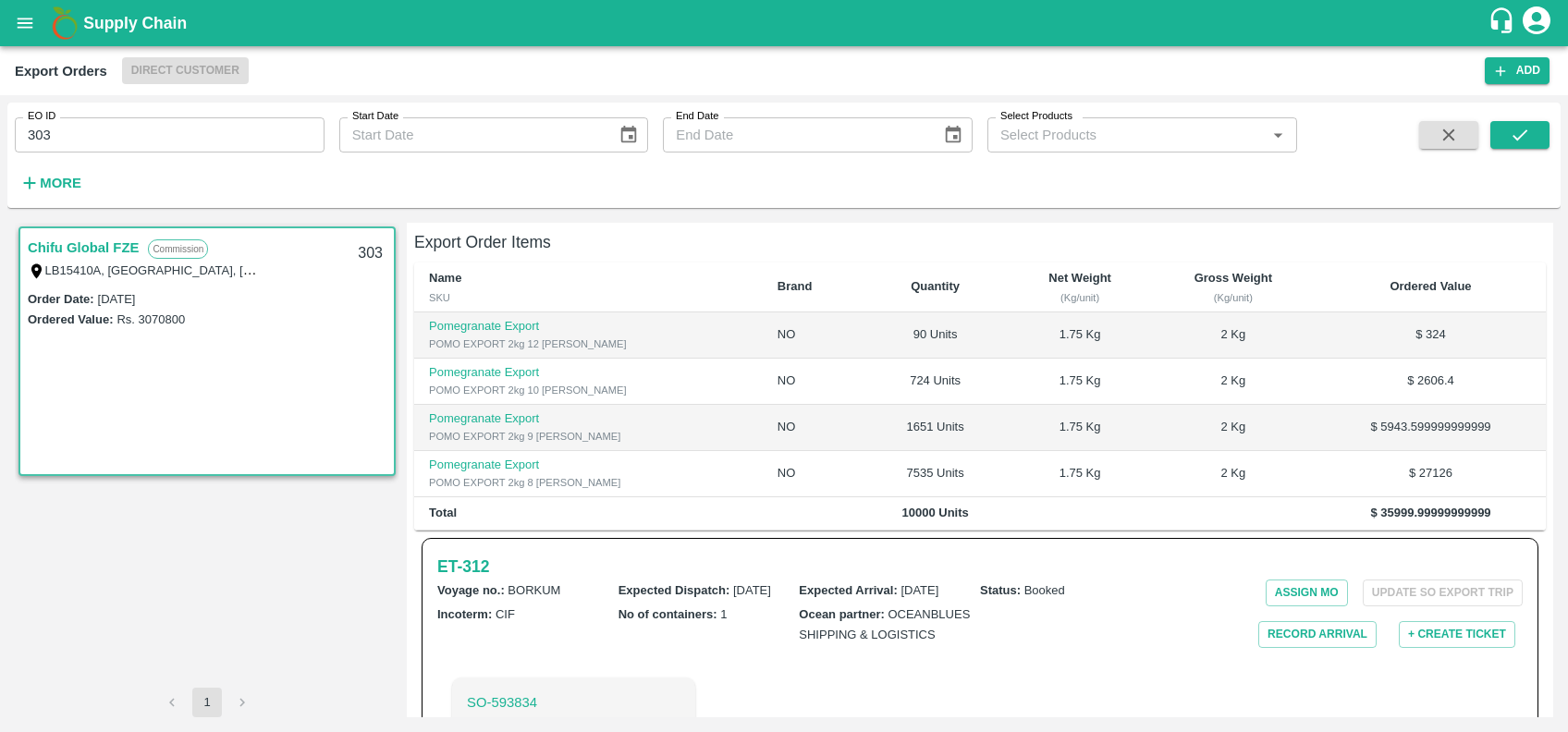
scroll to position [444, 0]
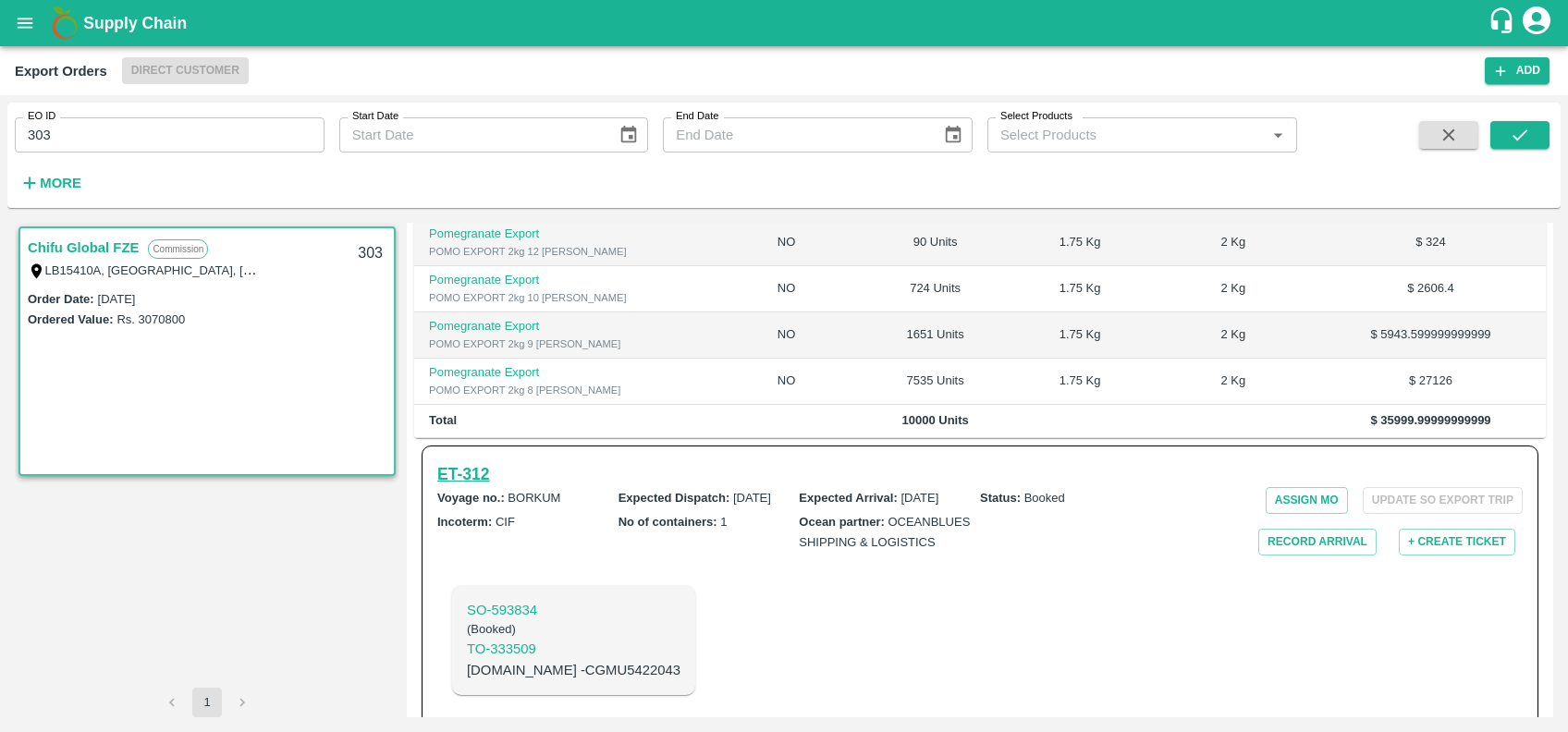
click at [458, 461] on h6 "ET- 312" at bounding box center [463, 474] width 52 height 26
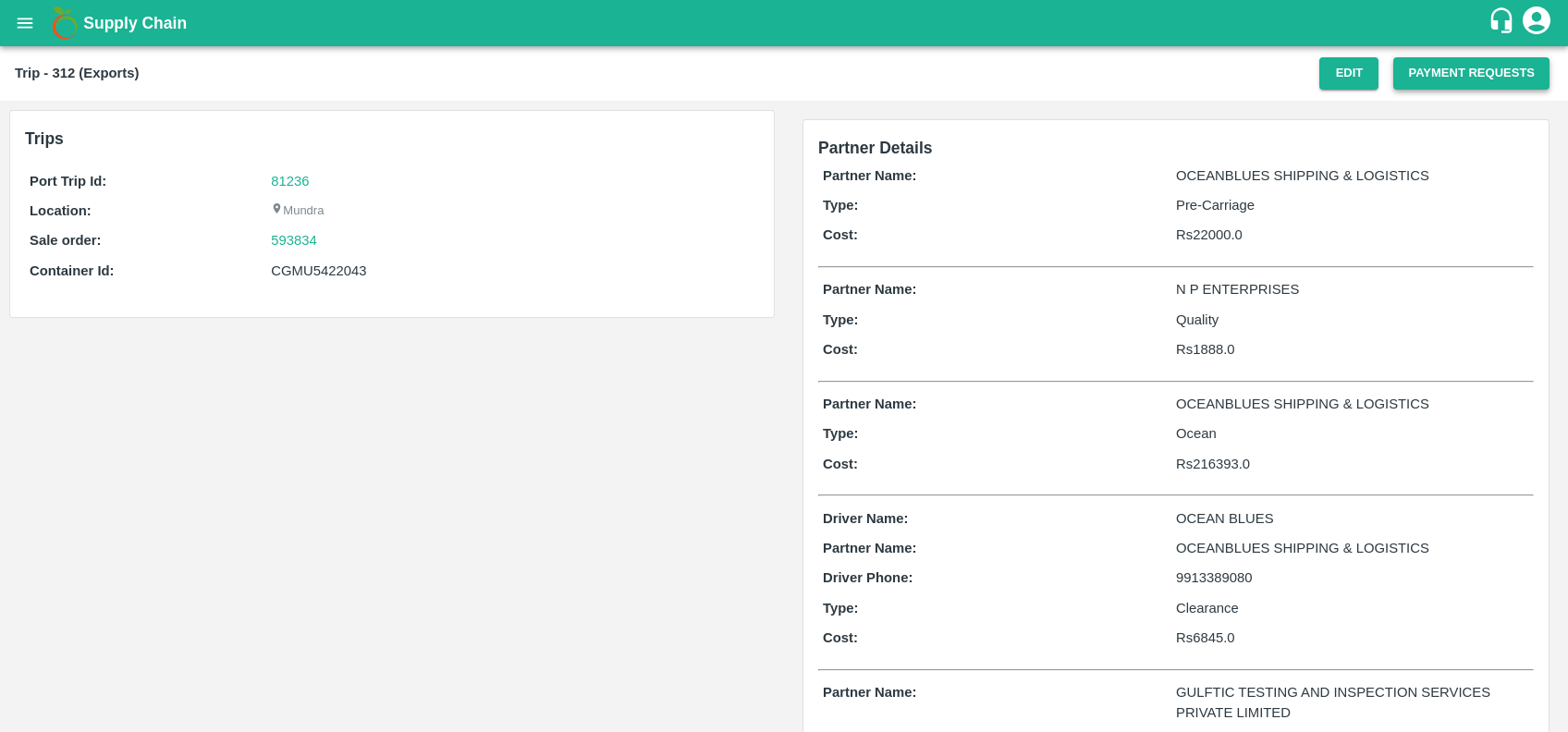
click at [1419, 67] on button "Payment Requests" at bounding box center [1471, 73] width 156 height 33
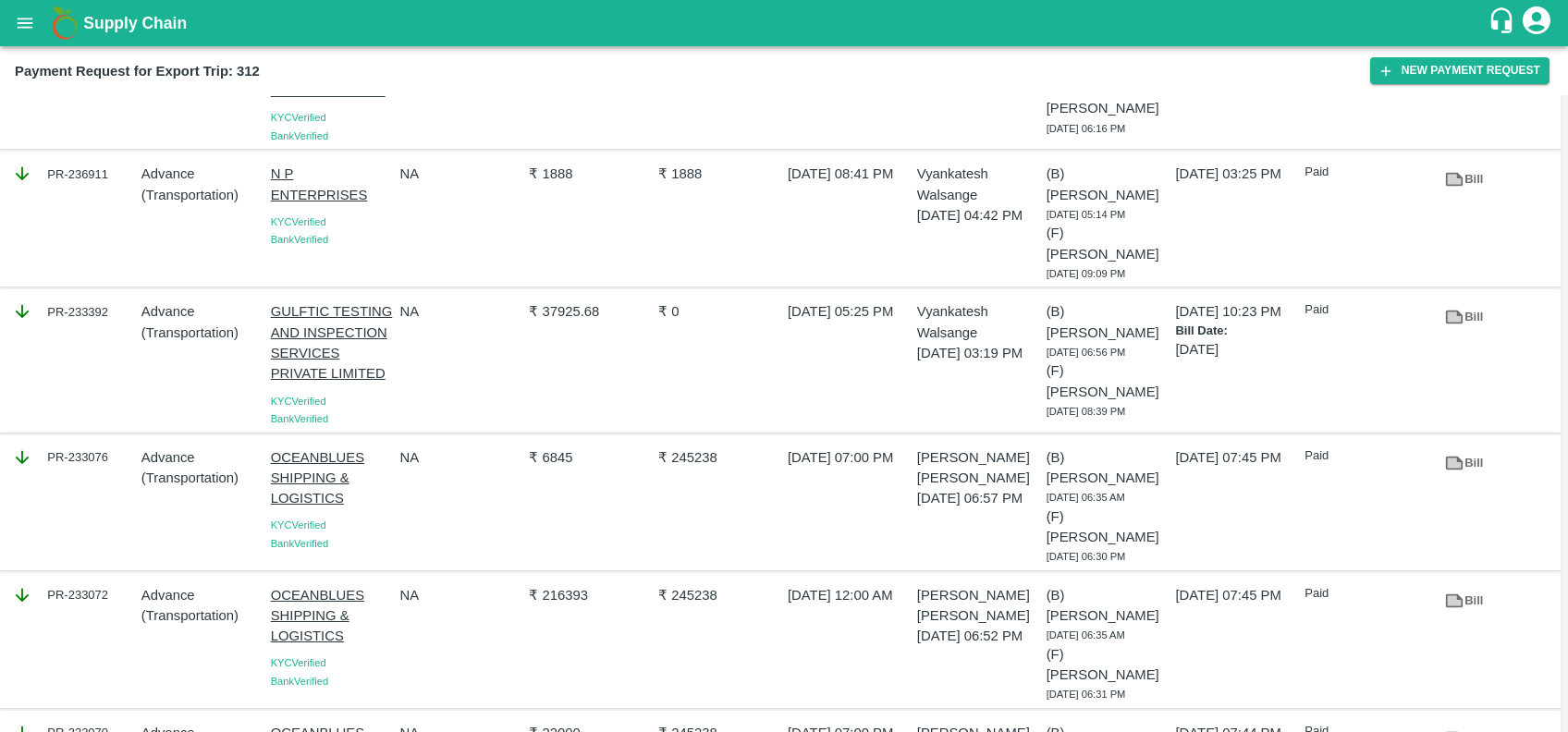
scroll to position [126, 0]
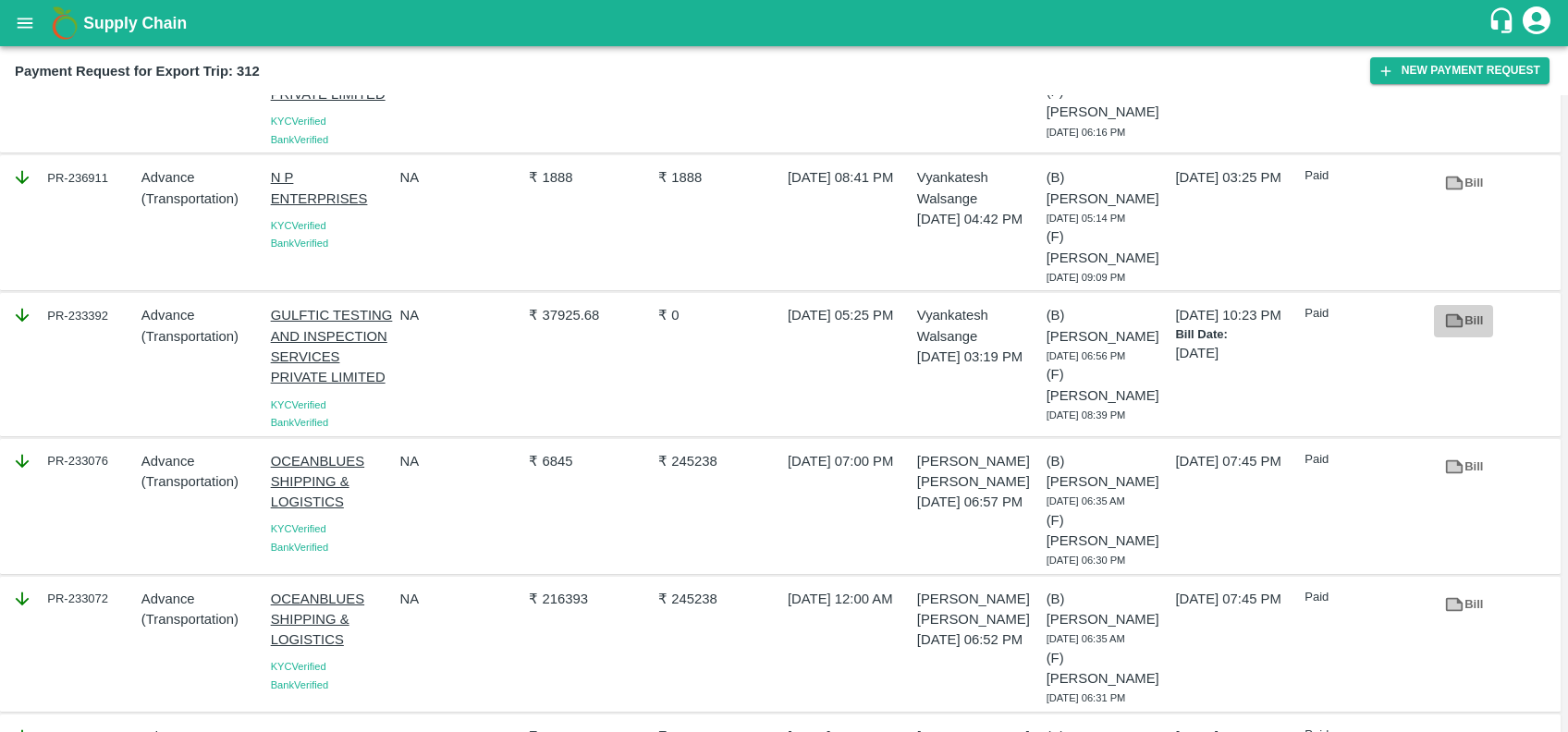
click at [1447, 311] on icon at bounding box center [1454, 321] width 20 height 20
